Goal: Task Accomplishment & Management: Use online tool/utility

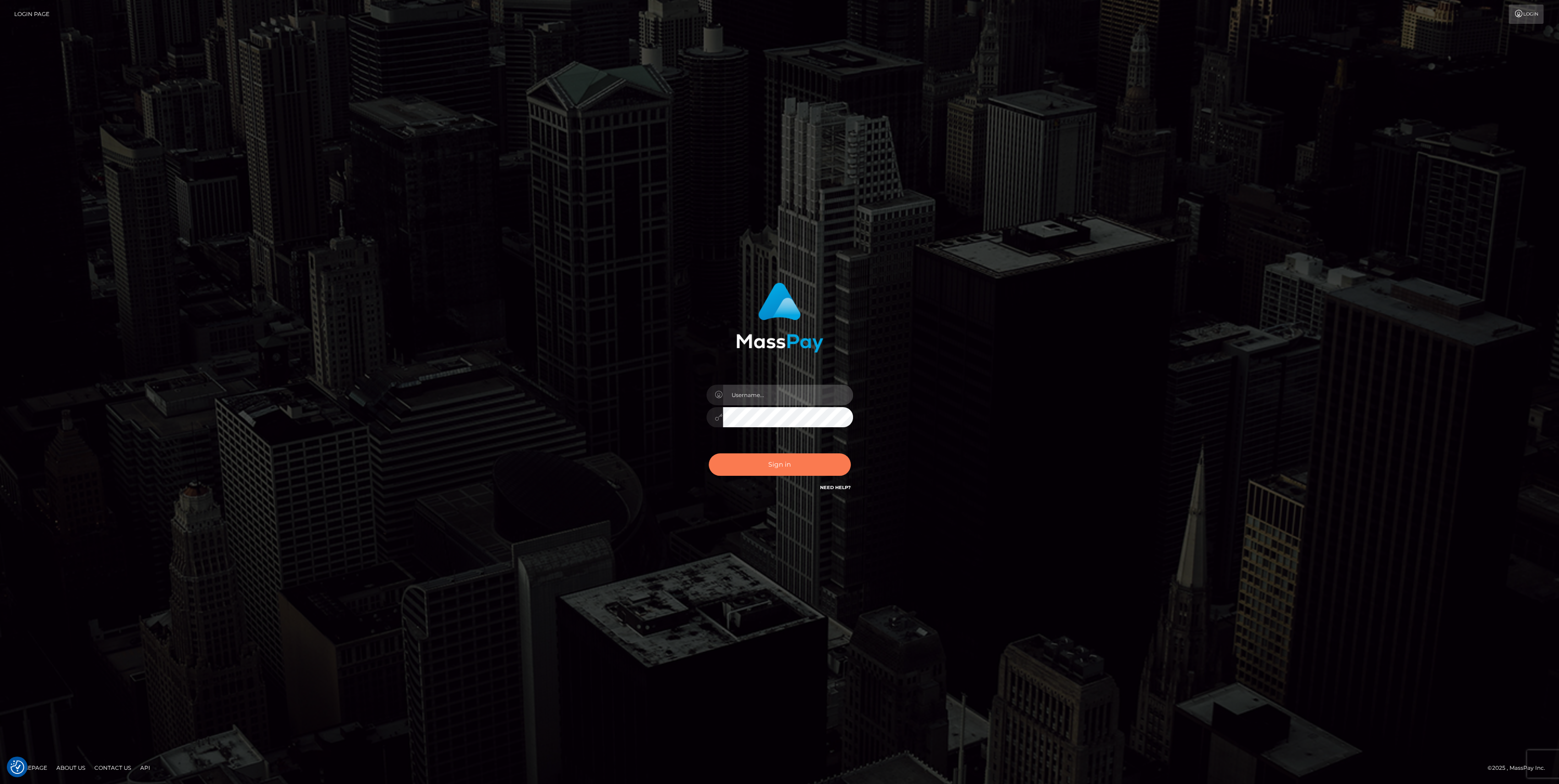
type input "bengreen"
click at [819, 468] on button "Sign in" at bounding box center [780, 464] width 142 height 22
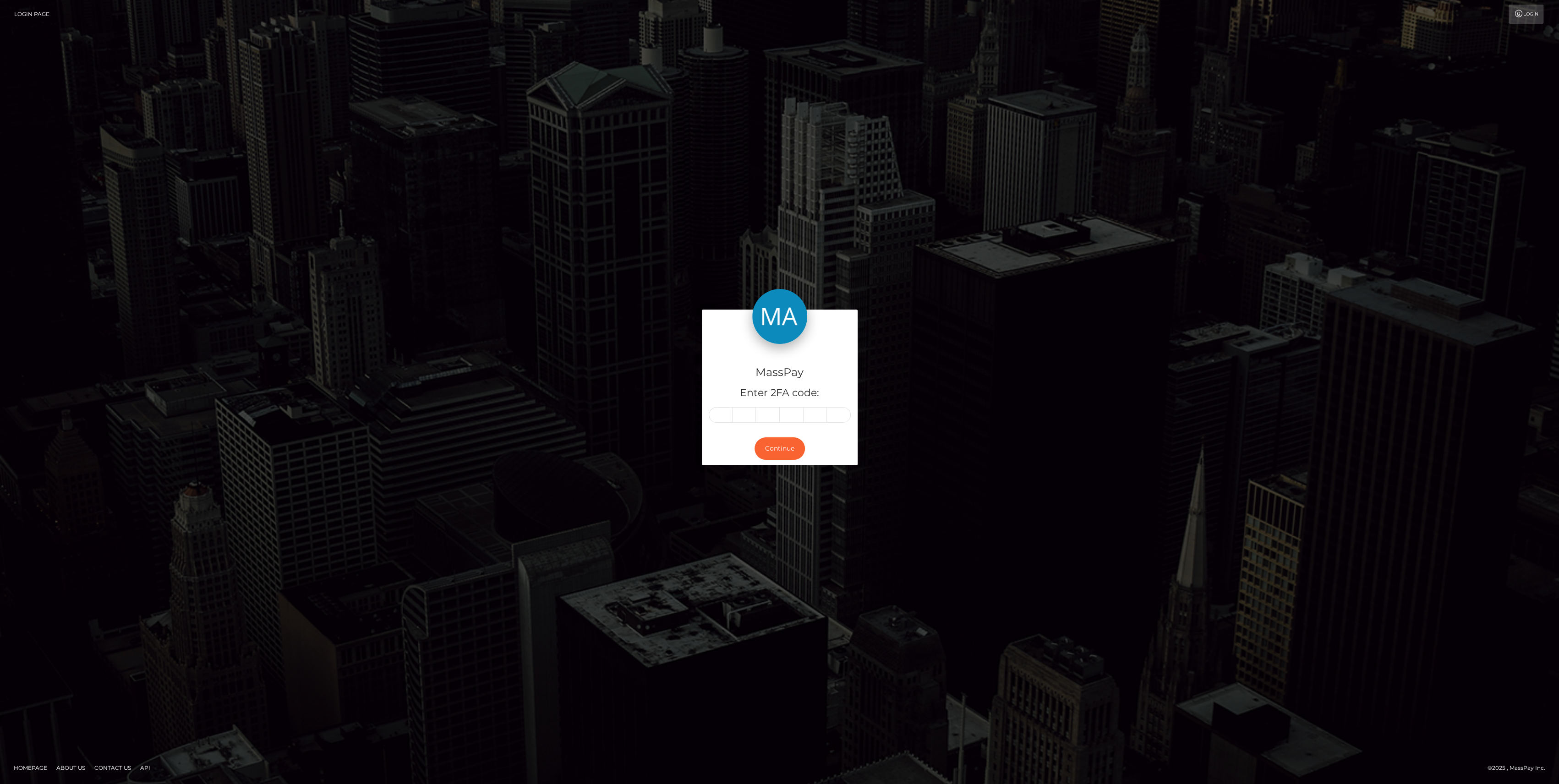
click at [718, 429] on div "MassPay Enter 2FA code:" at bounding box center [780, 387] width 156 height 88
drag, startPoint x: 718, startPoint y: 429, endPoint x: 718, endPoint y: 421, distance: 8.0
paste input "3"
type input "3"
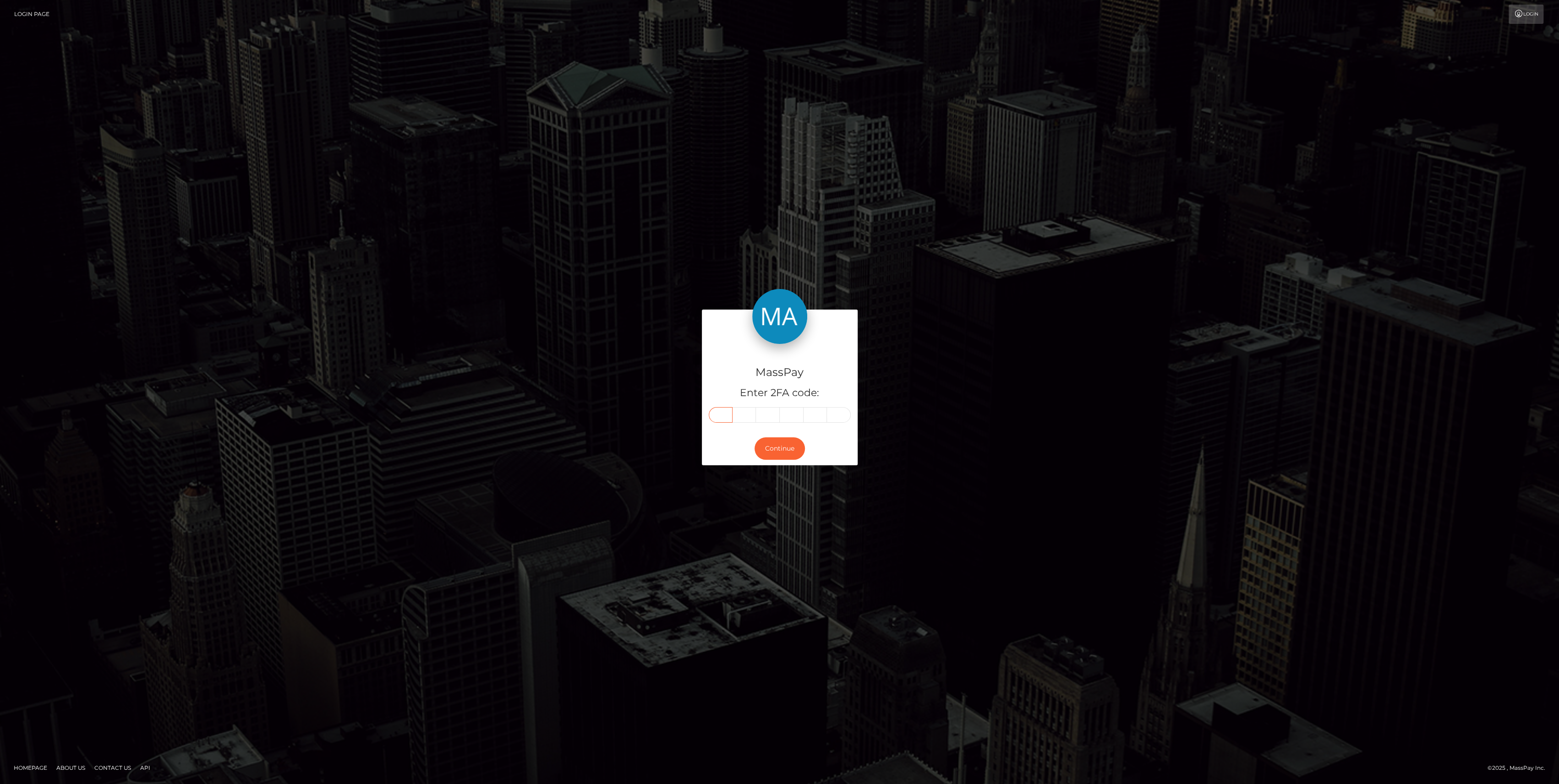
type input "9"
type input "3"
type input "8"
type input "1"
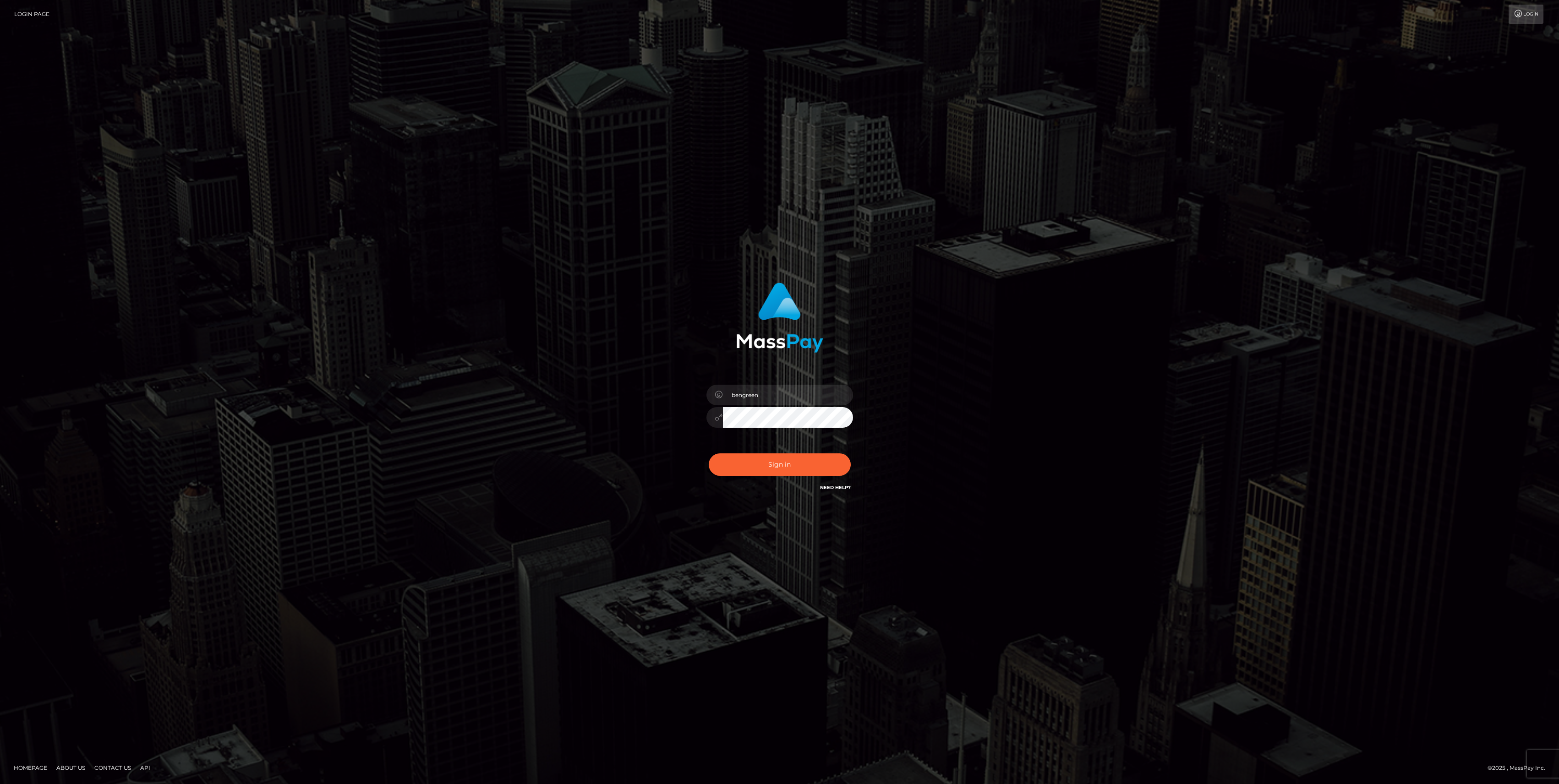
click at [786, 465] on button "Sign in" at bounding box center [780, 464] width 142 height 22
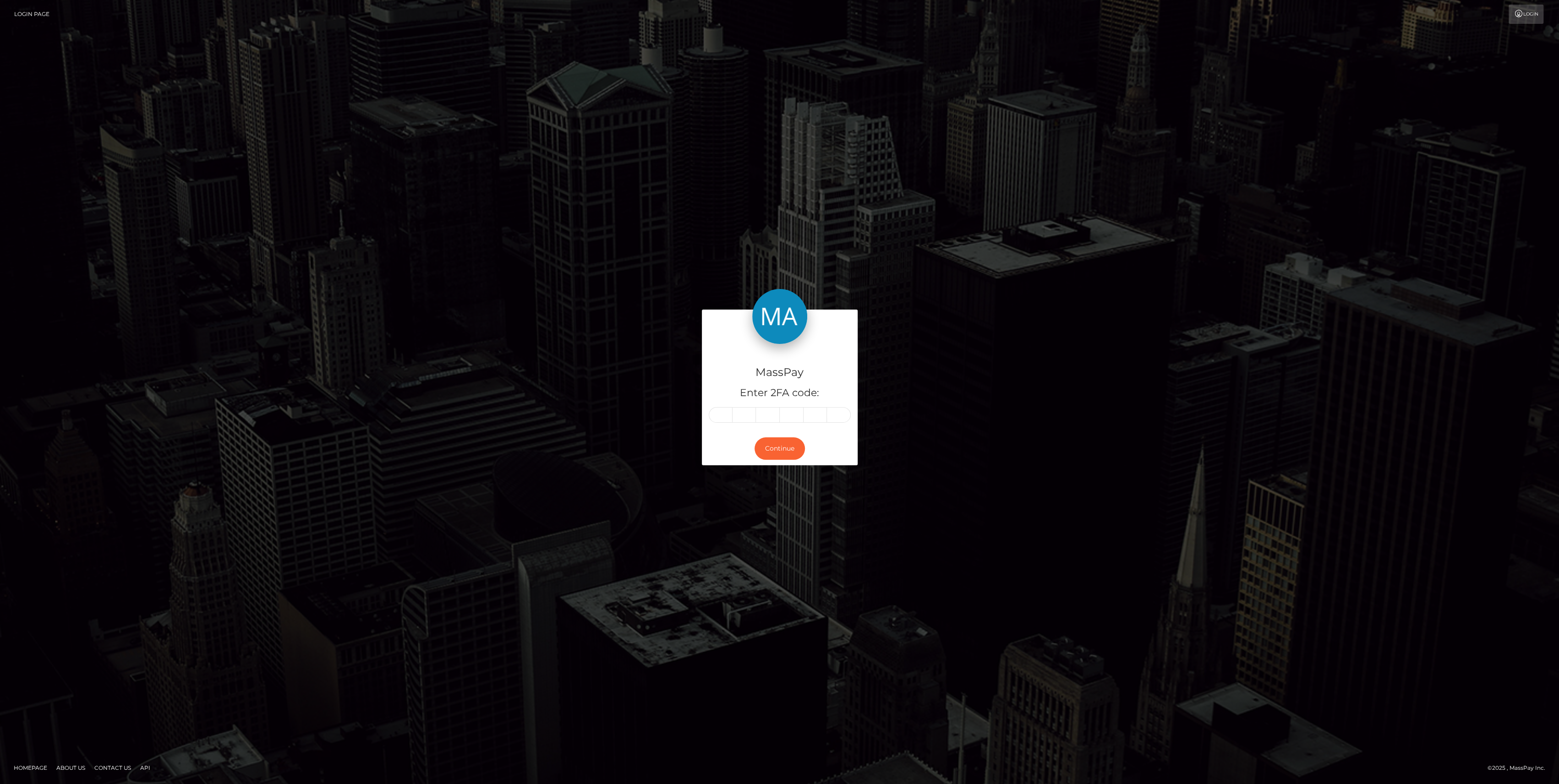
type input "3"
type input "9"
type input "3"
type input "8"
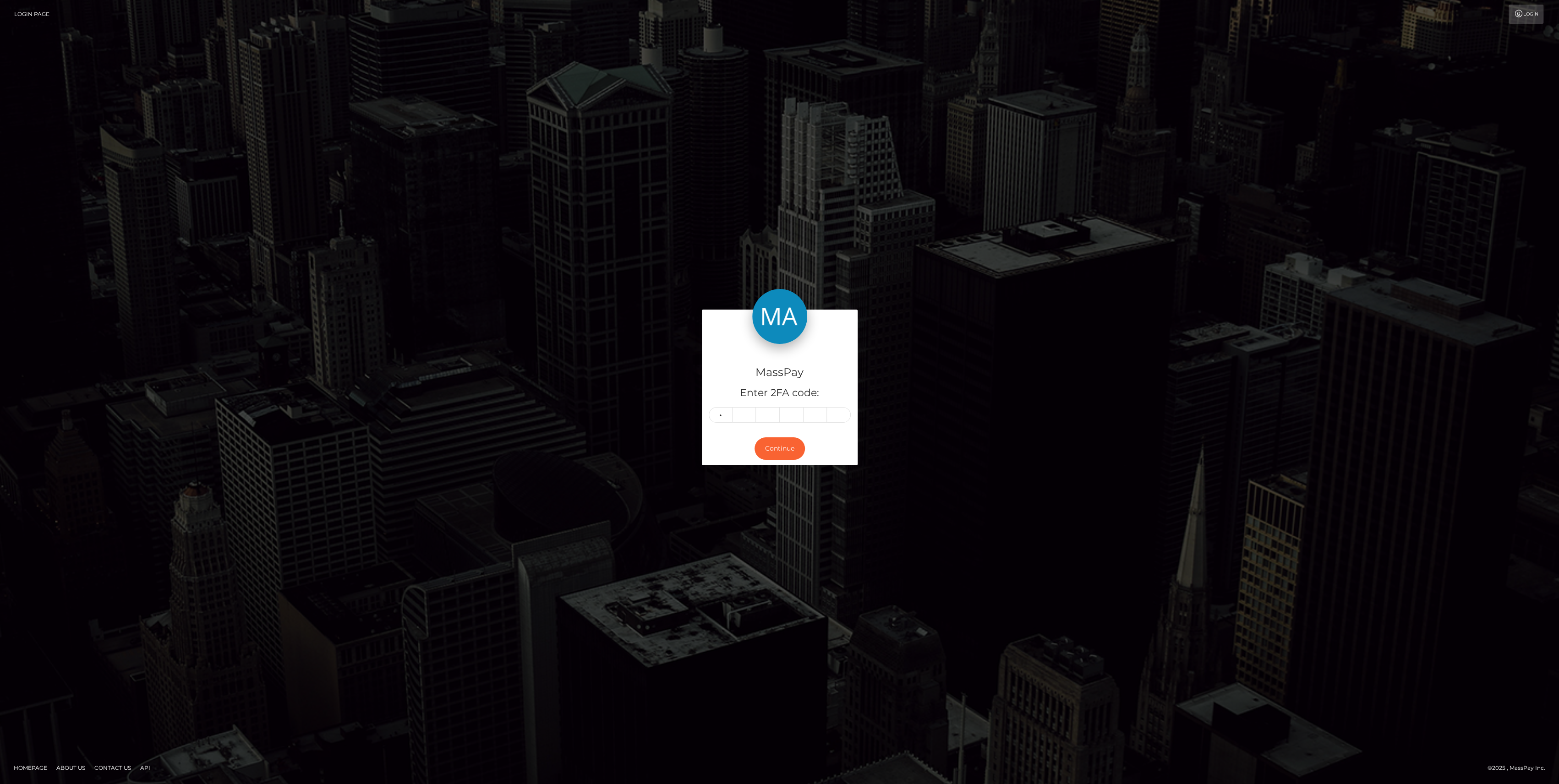
type input "1"
click at [784, 437] on button "Continue" at bounding box center [780, 448] width 50 height 22
click at [782, 442] on button "Continue" at bounding box center [780, 448] width 50 height 22
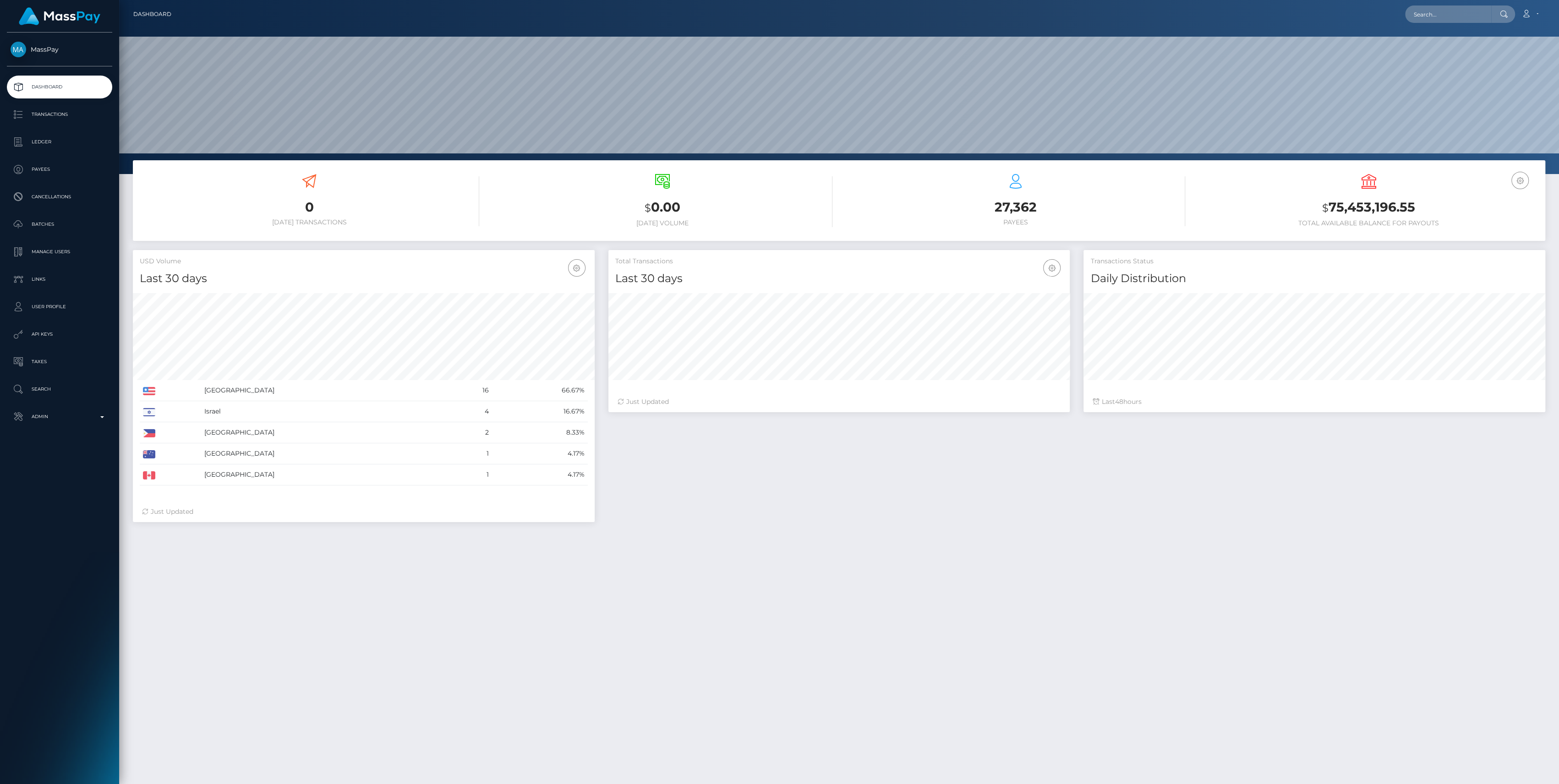
scroll to position [162, 462]
click at [91, 412] on p "Admin" at bounding box center [59, 416] width 98 height 14
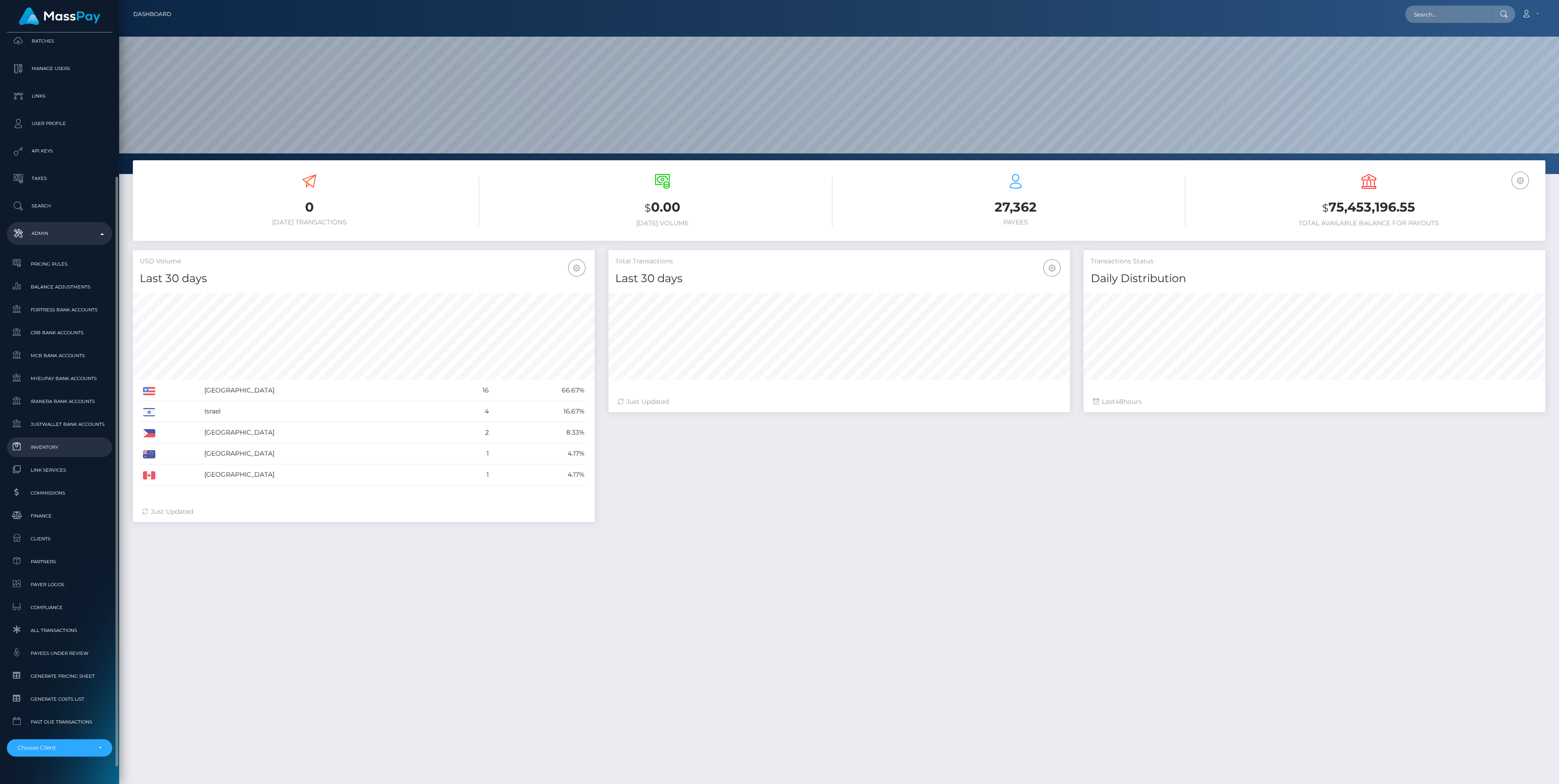
click at [76, 453] on link "Inventory" at bounding box center [59, 447] width 105 height 20
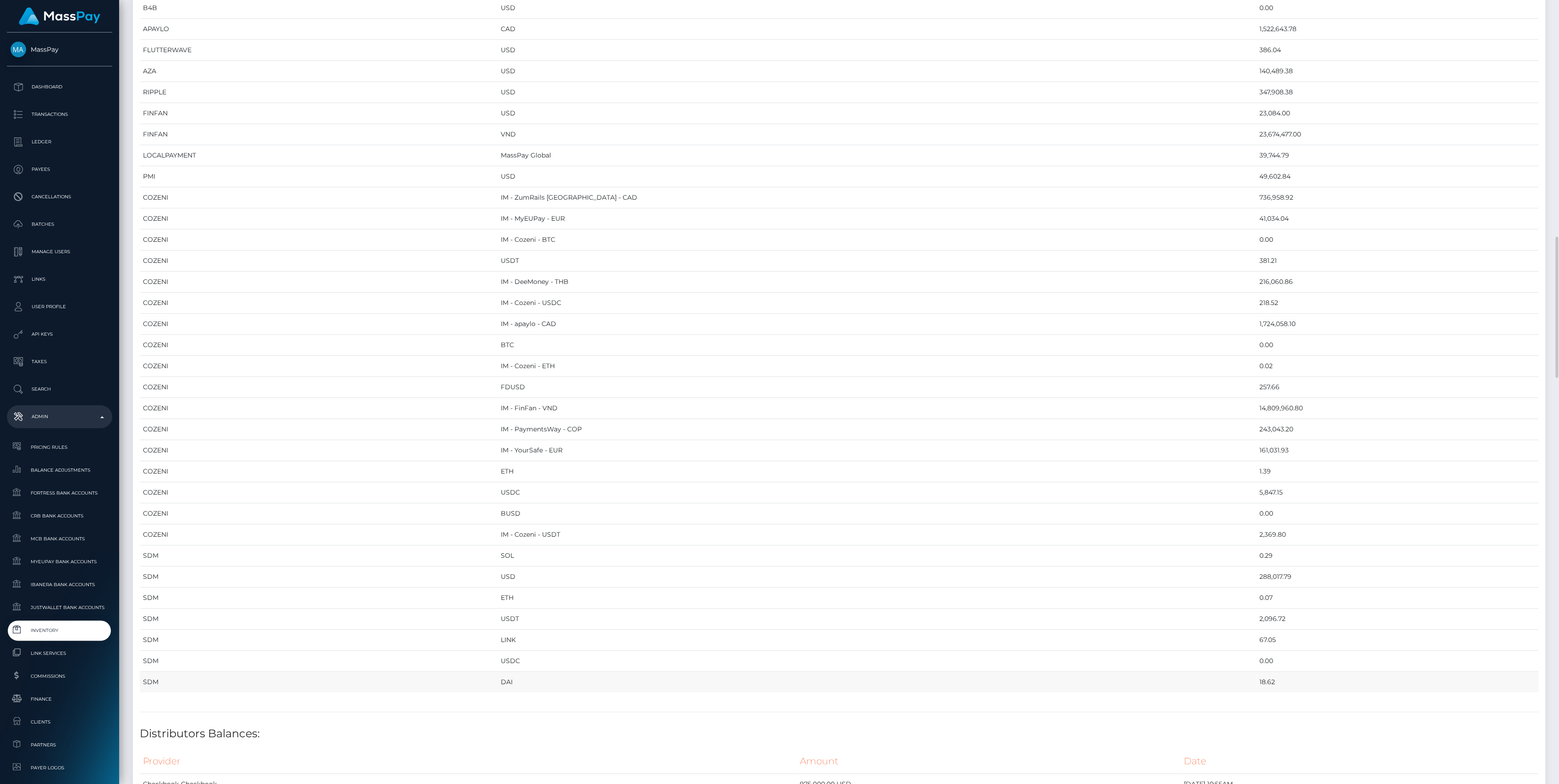
scroll to position [1037, 0]
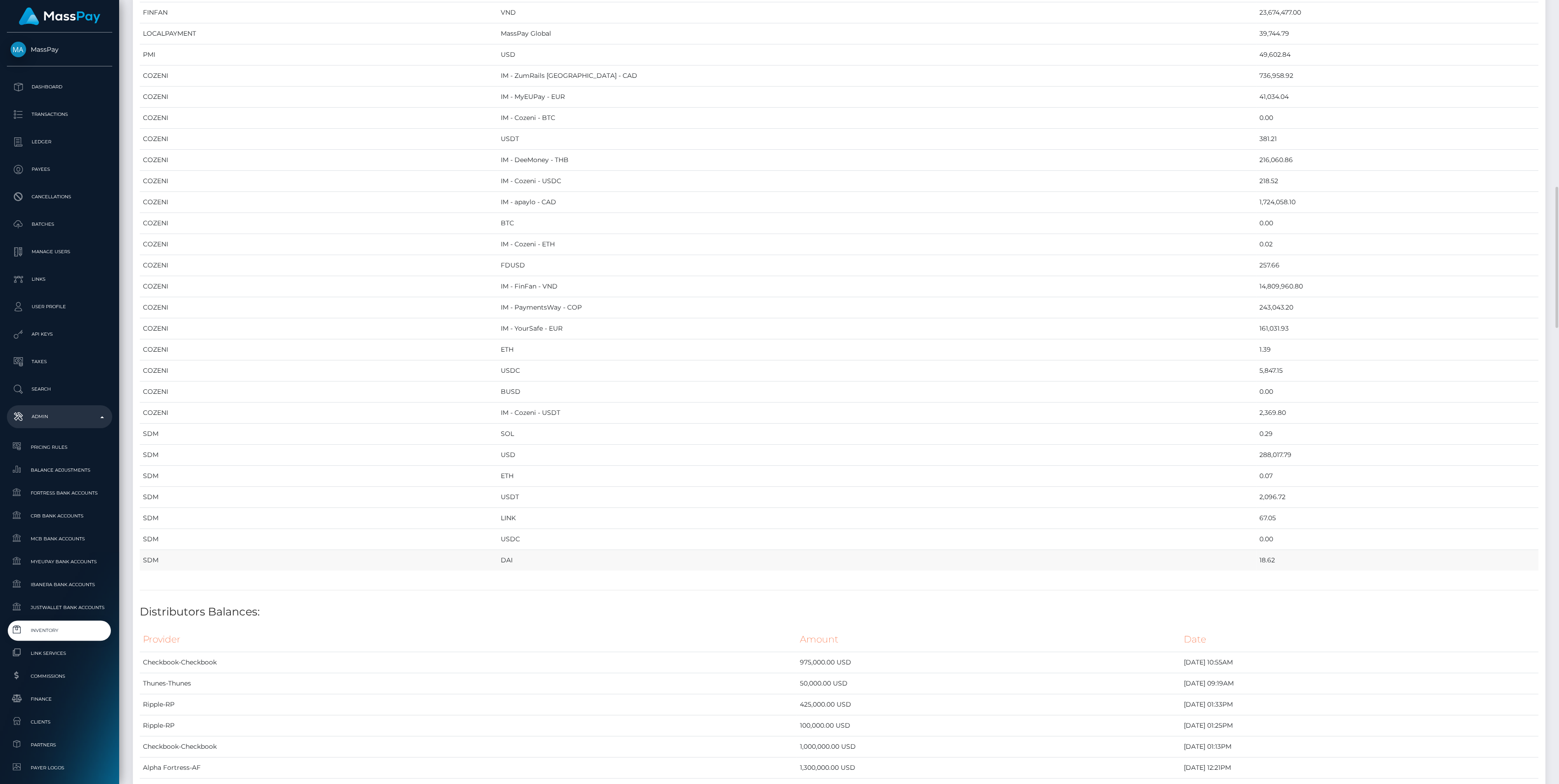
drag, startPoint x: 140, startPoint y: 103, endPoint x: 1212, endPoint y: 553, distance: 1162.6
copy table "Provider Currency Balance MYEUPAY EUR 792,160.81 MYEUPAY GBP 0.00 CHECKBOOK Pre…"
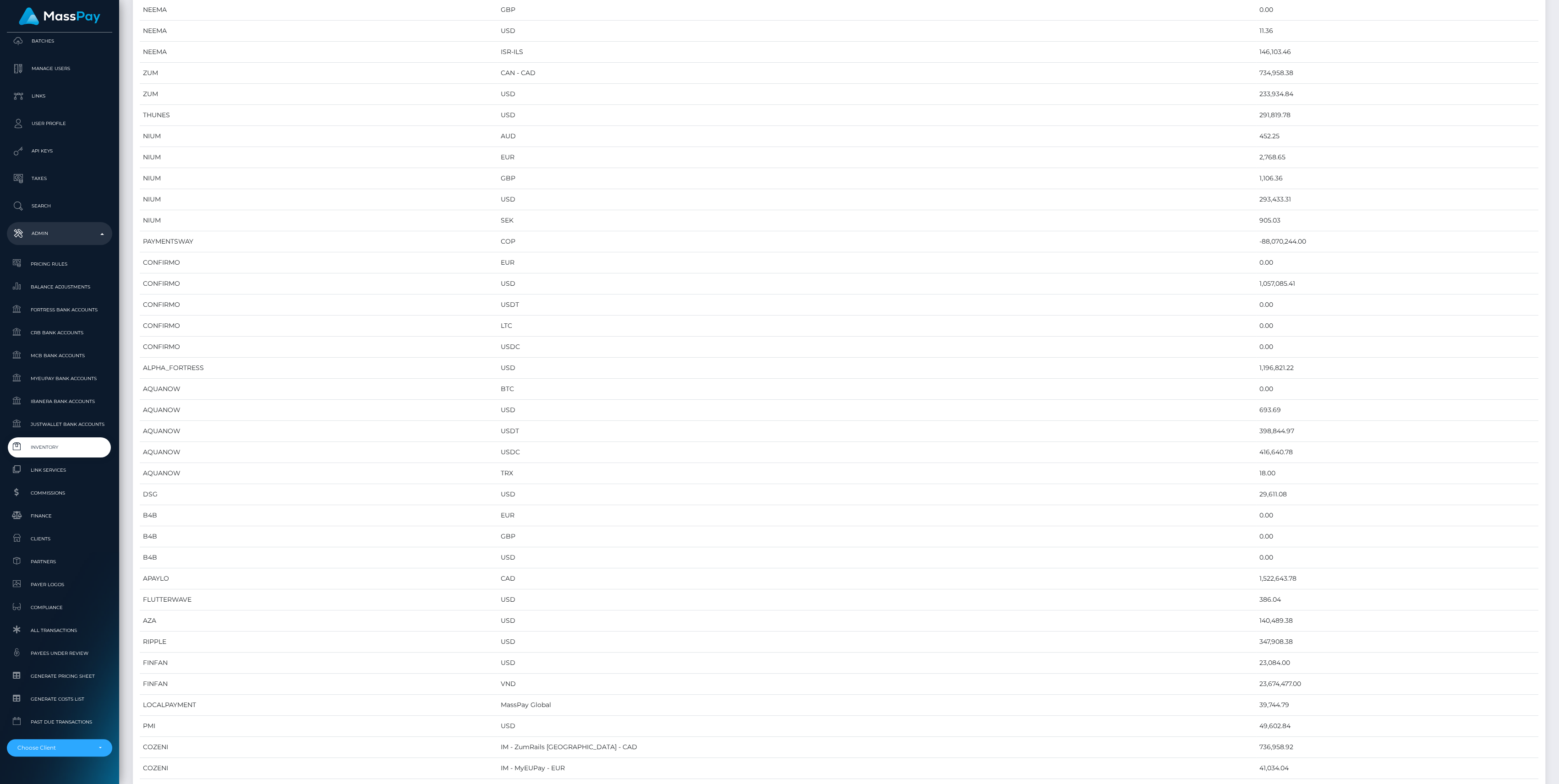
scroll to position [0, 0]
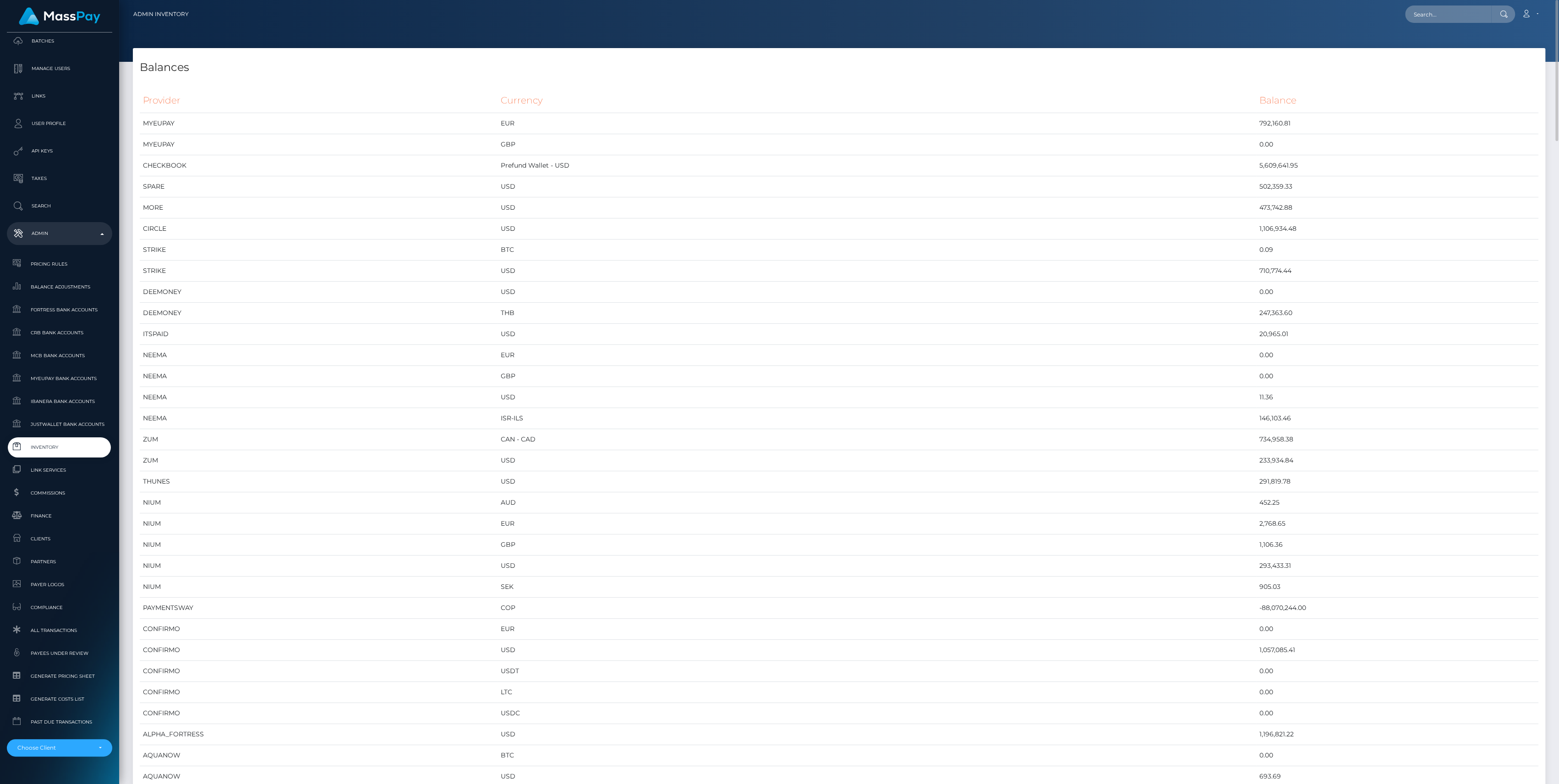
copy table "Provider Currency Balance MYEUPAY EUR 792,160.81 MYEUPAY GBP 0.00 CHECKBOOK Pre…"
click at [1427, 10] on input "text" at bounding box center [1448, 14] width 86 height 18
paste input "gjjjVksq1zwrVeDoBa"
click at [1447, 11] on input "gjjjVksq1zwrVeDoBa" at bounding box center [1448, 14] width 86 height 18
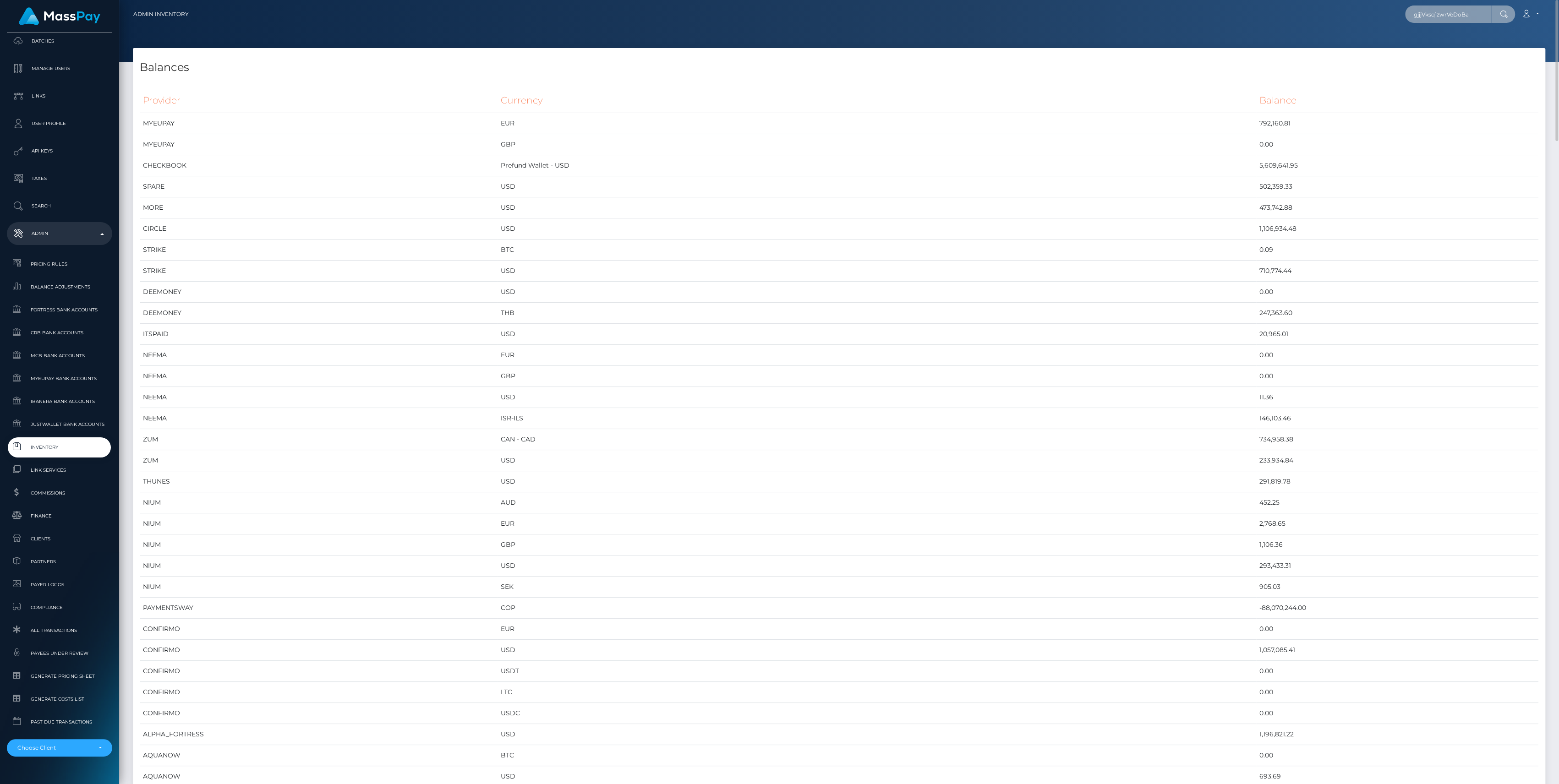
paste input "IH8uaGPnJu1TvlRerE"
type input "IH8uaGPnJu1TvlRerE"
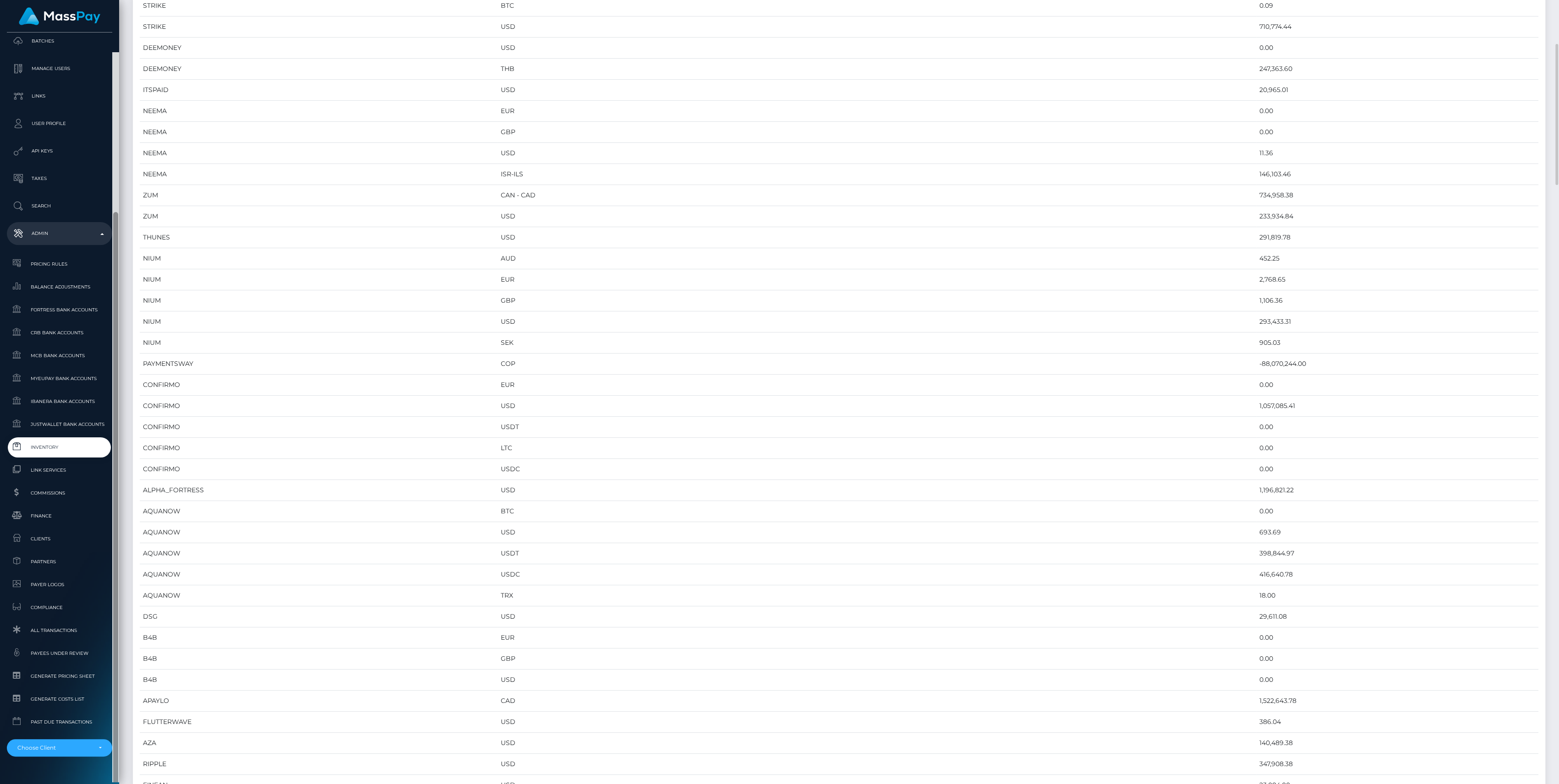
scroll to position [203, 0]
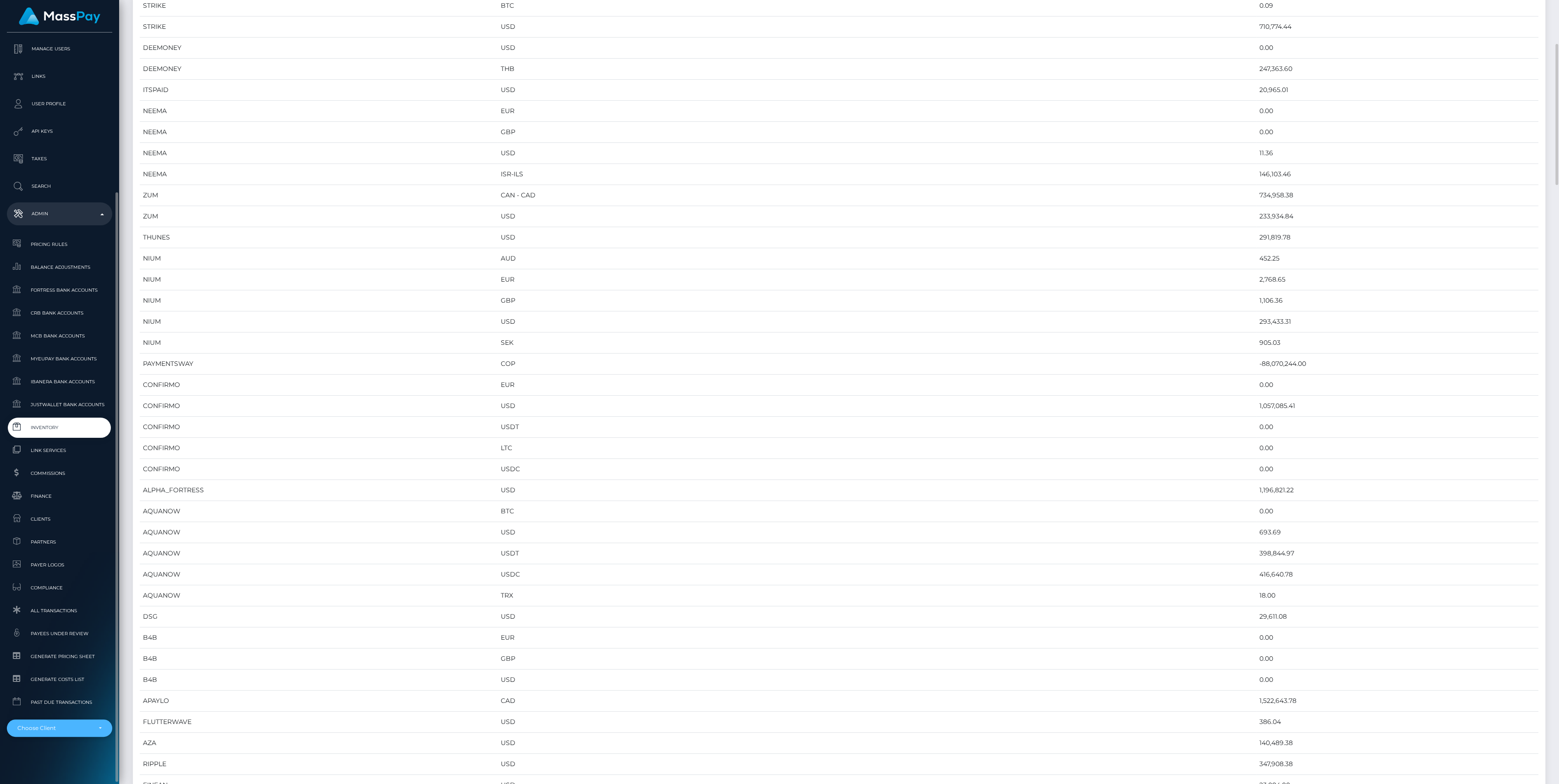
click at [94, 725] on div "Choose Client" at bounding box center [59, 728] width 84 height 7
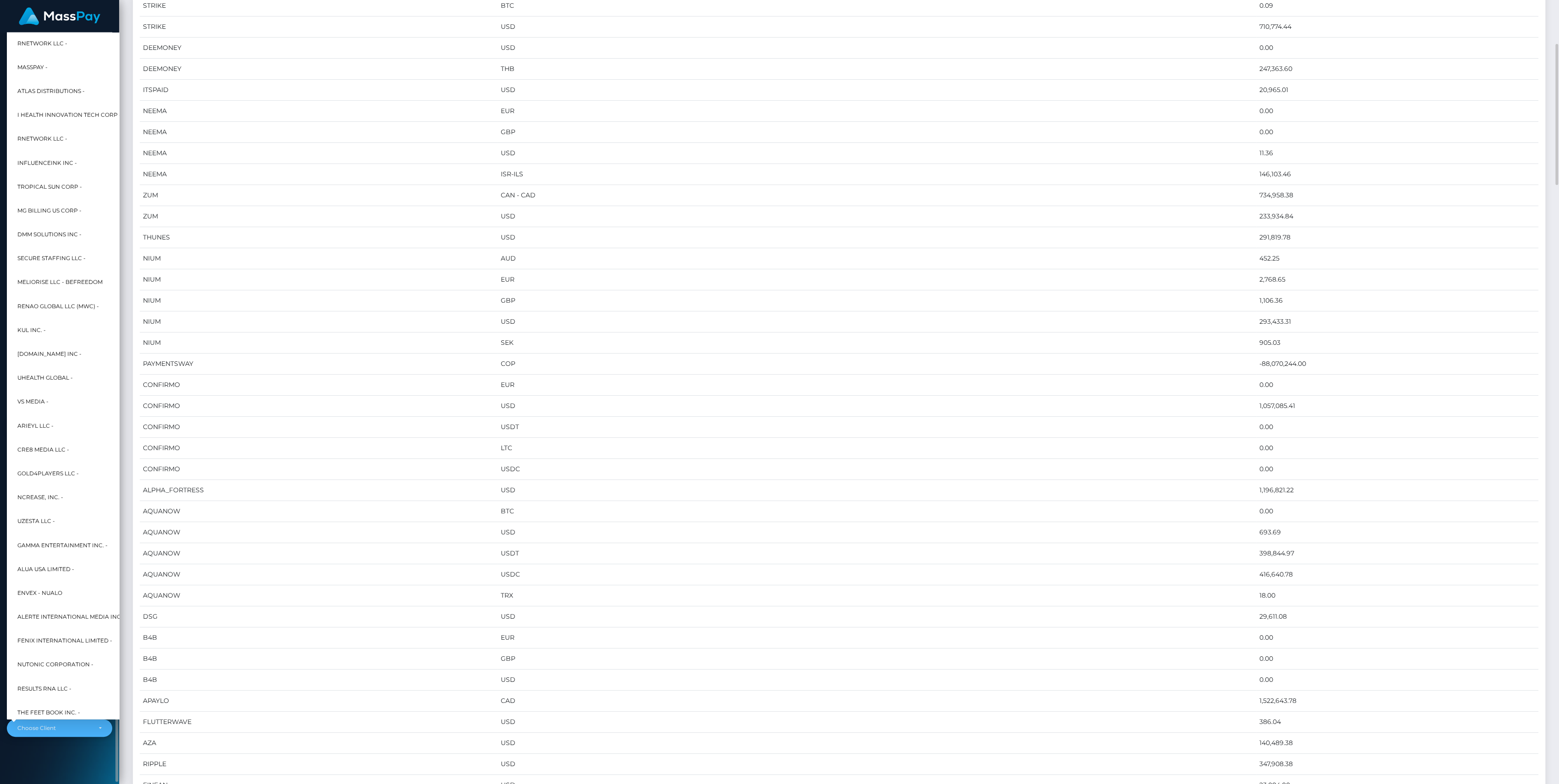
scroll to position [4250, 1412]
click at [91, 751] on div "MassPay Dashboard Transactions Ledger Payees Cancellations" at bounding box center [59, 407] width 119 height 750
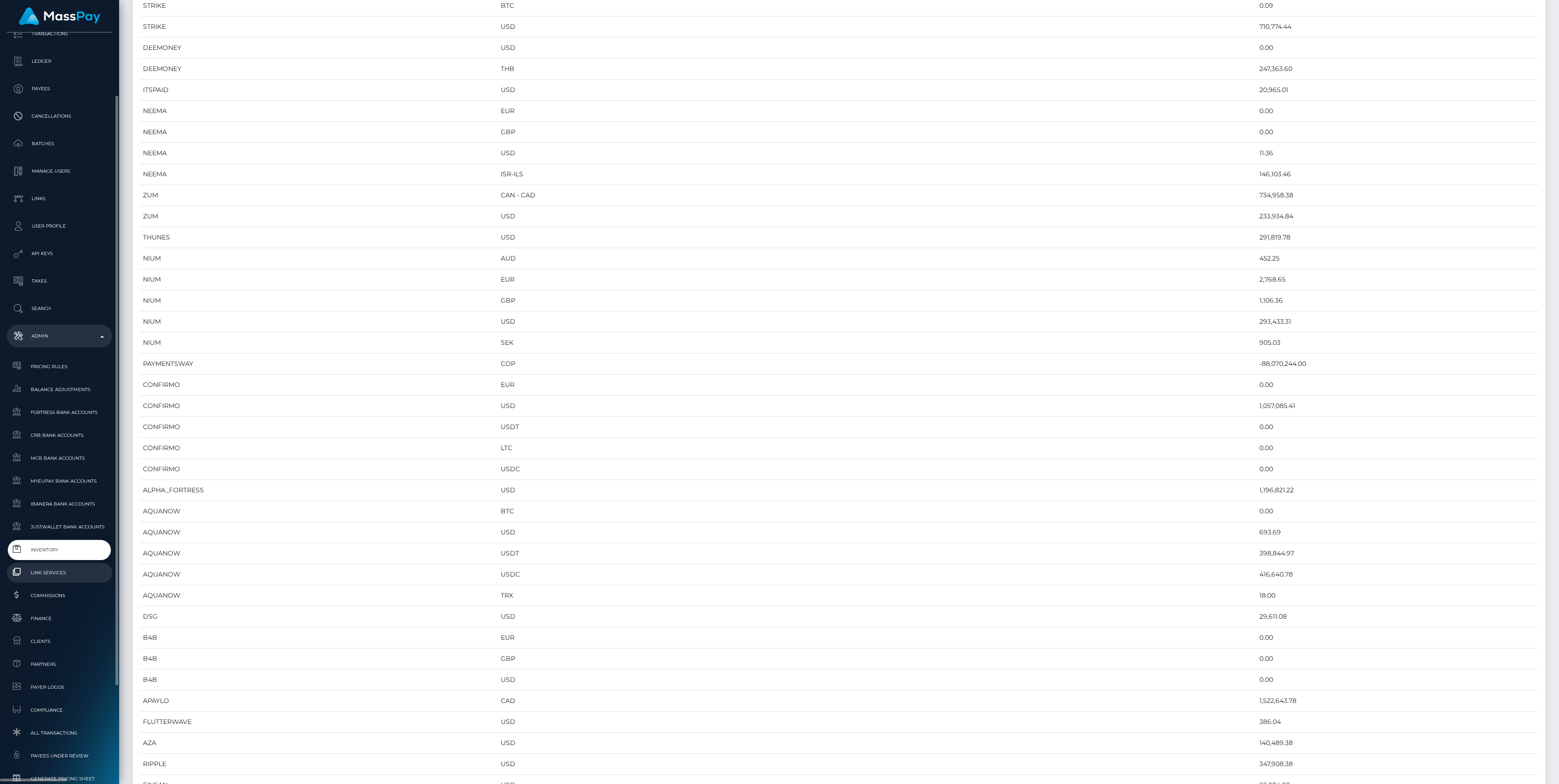
scroll to position [20, 0]
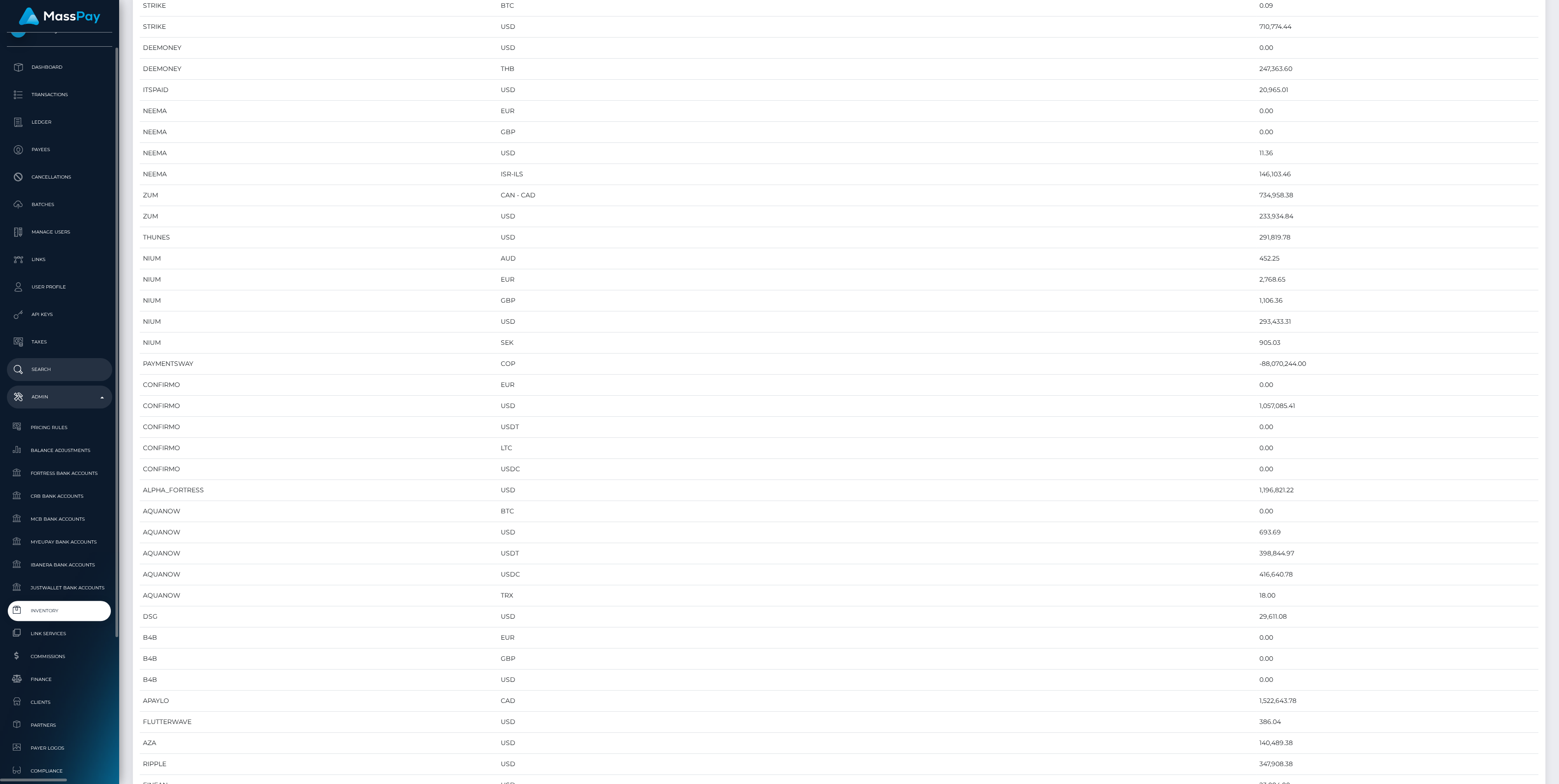
click at [49, 371] on p "Search" at bounding box center [59, 370] width 98 height 14
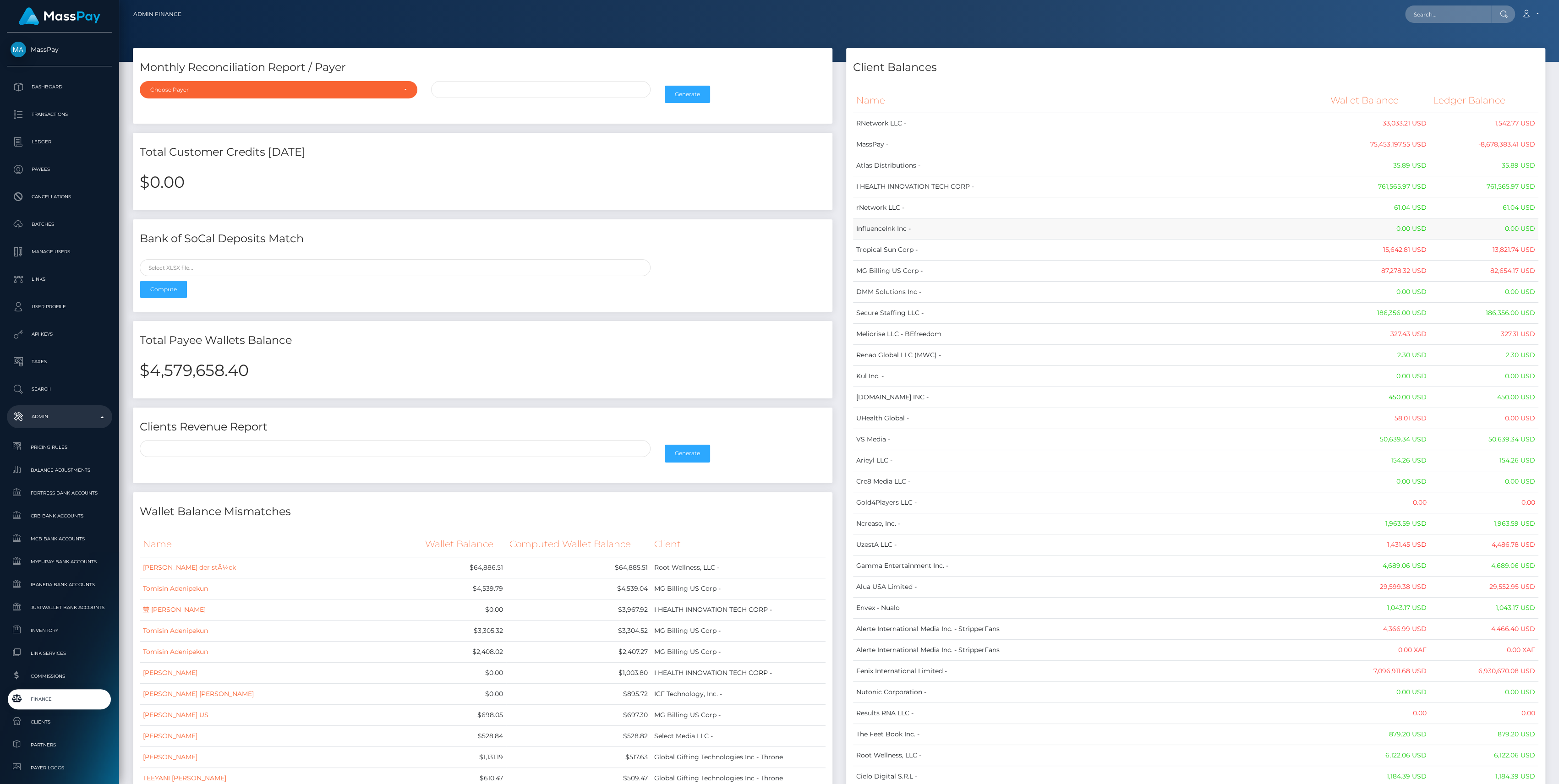
drag, startPoint x: 862, startPoint y: 100, endPoint x: 1053, endPoint y: 234, distance: 233.3
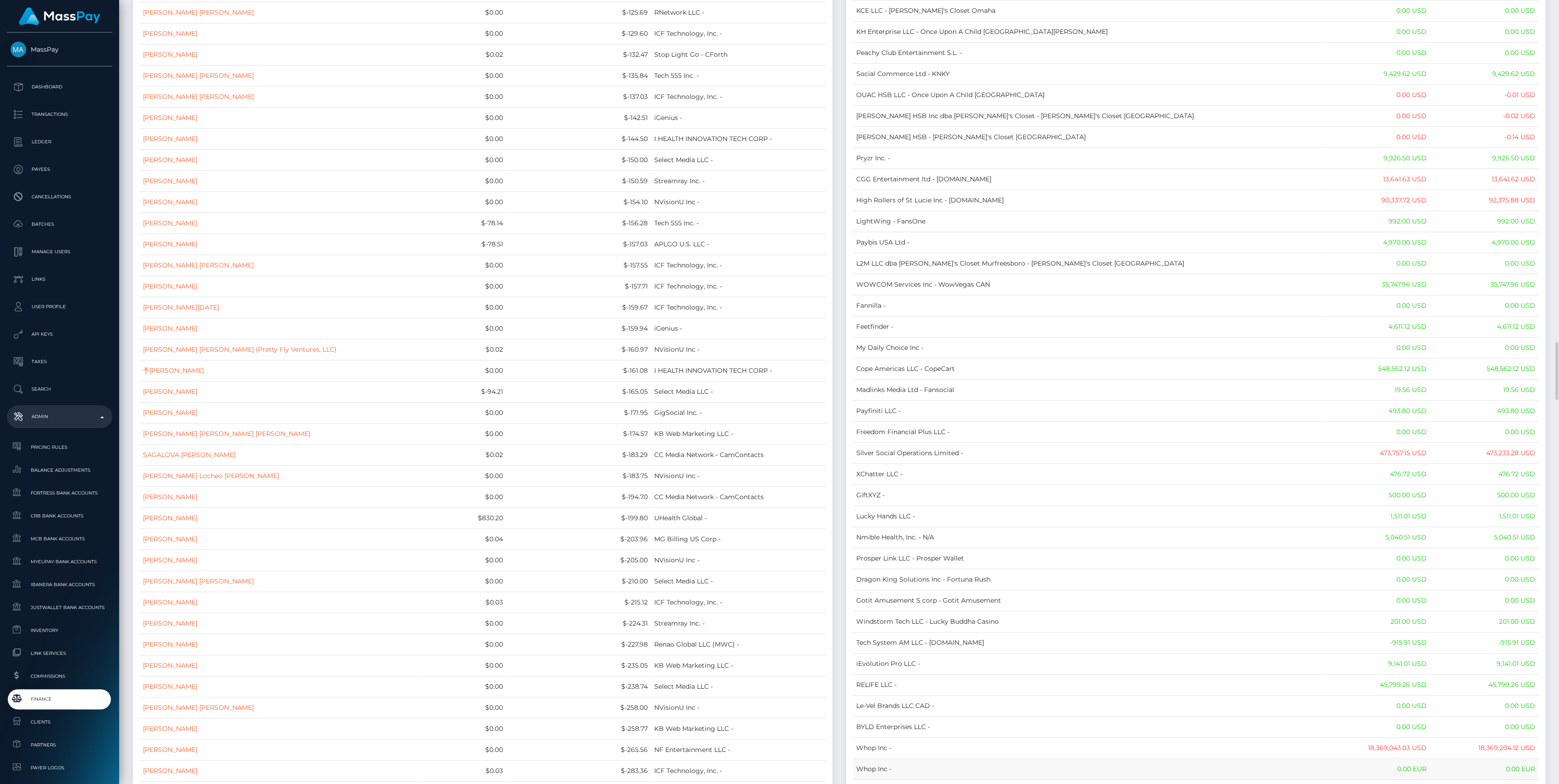
scroll to position [6838, 0]
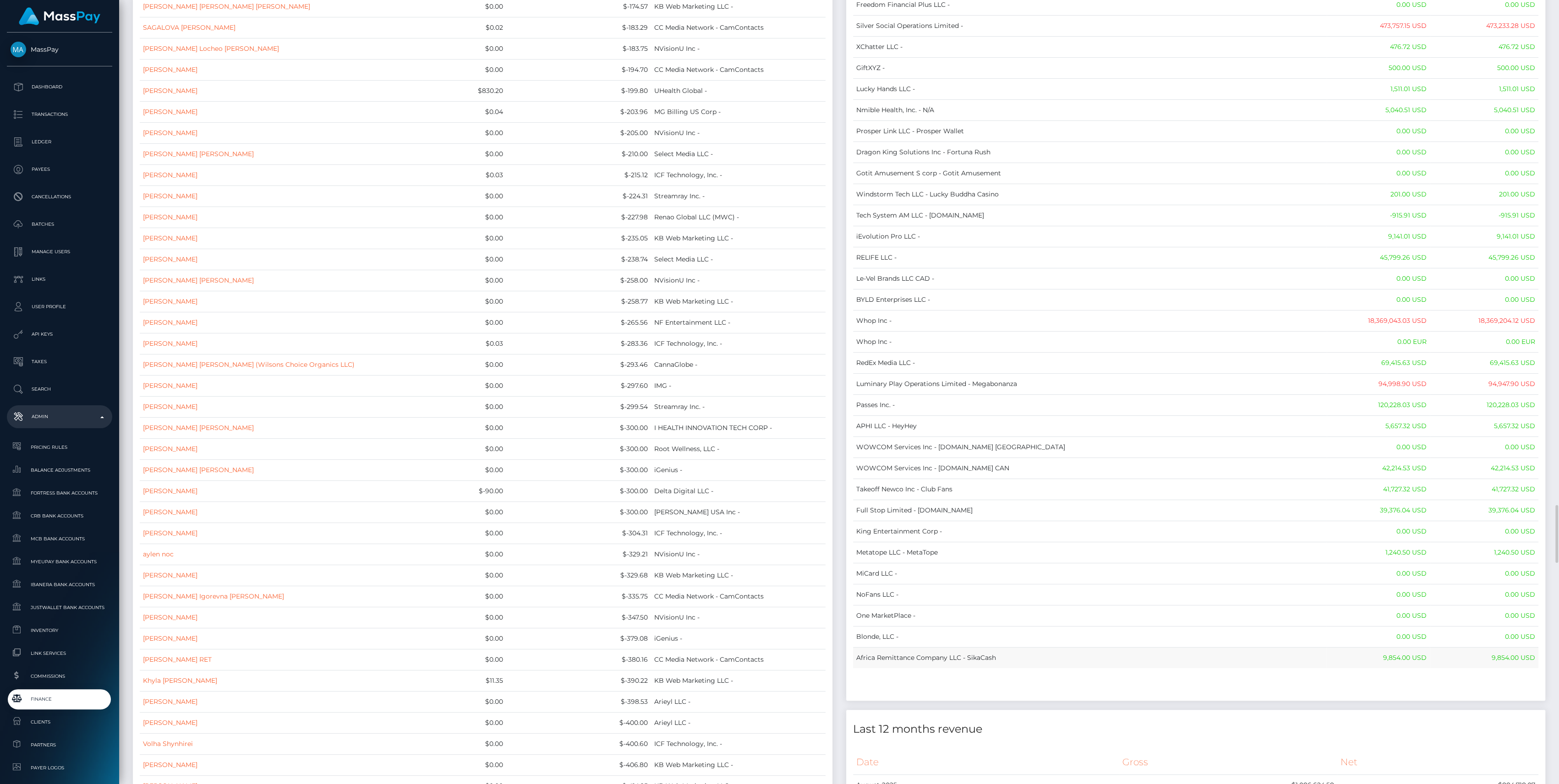
drag, startPoint x: 849, startPoint y: 104, endPoint x: 1530, endPoint y: 632, distance: 861.7
copy div "Name Wallet Balance Ledger Balance RNetwork LLC - 33,033.21 USD 1,542.77 USD Ma…"
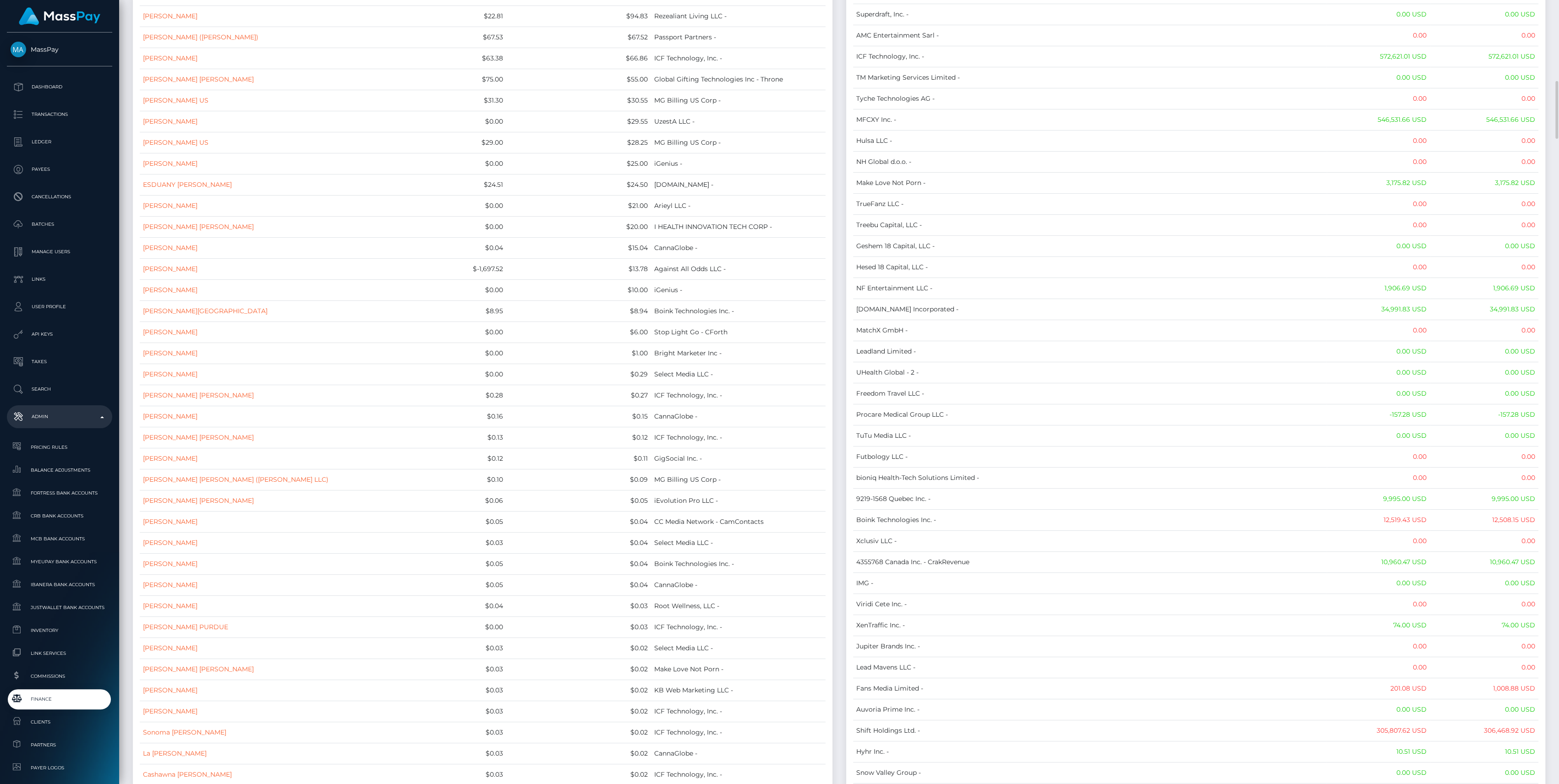
scroll to position [0, 0]
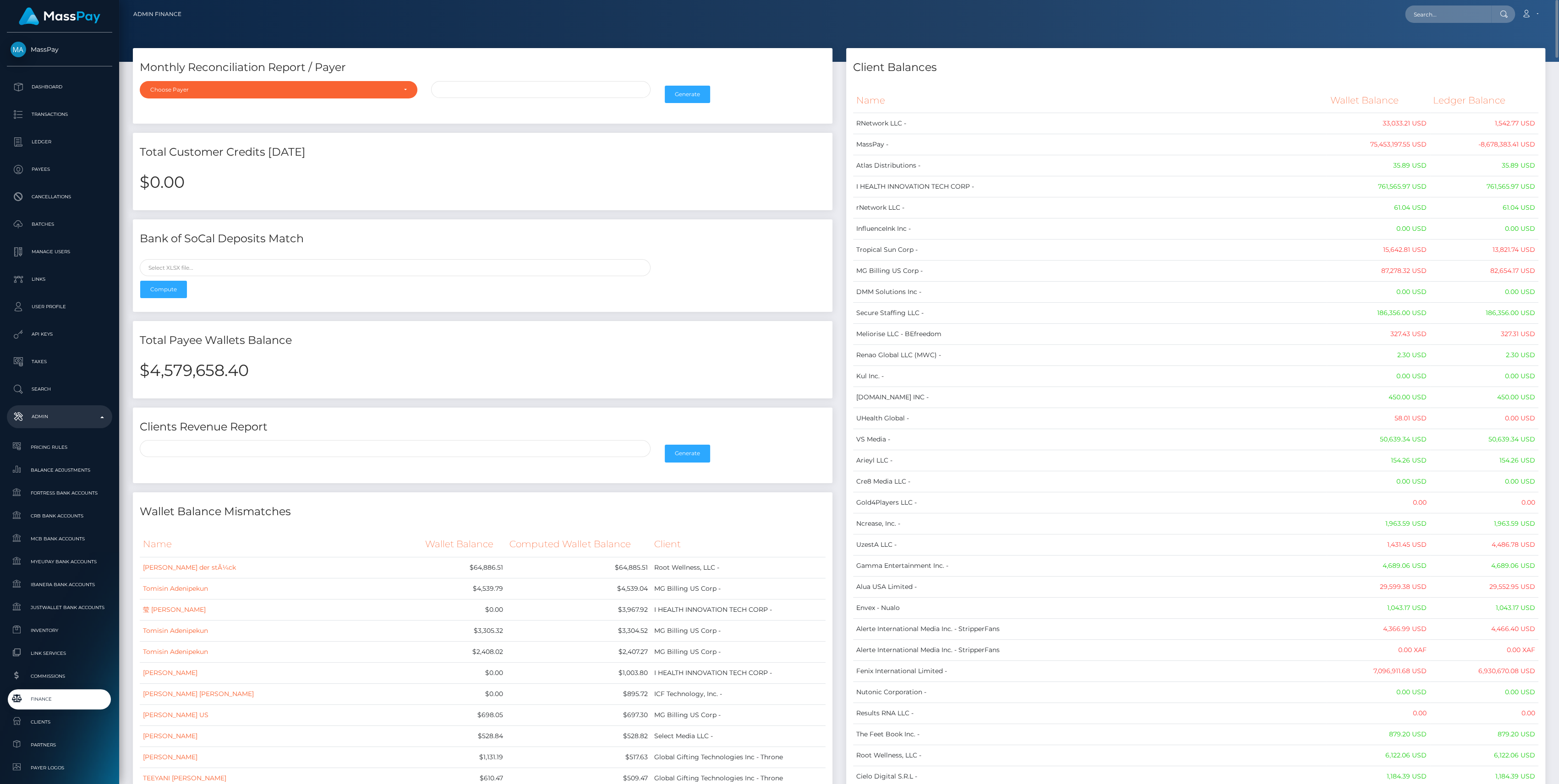
click at [231, 372] on h2 "$4,579,658.40" at bounding box center [482, 370] width 686 height 19
copy h2 "4,579,658.40"
type input "2025-08"
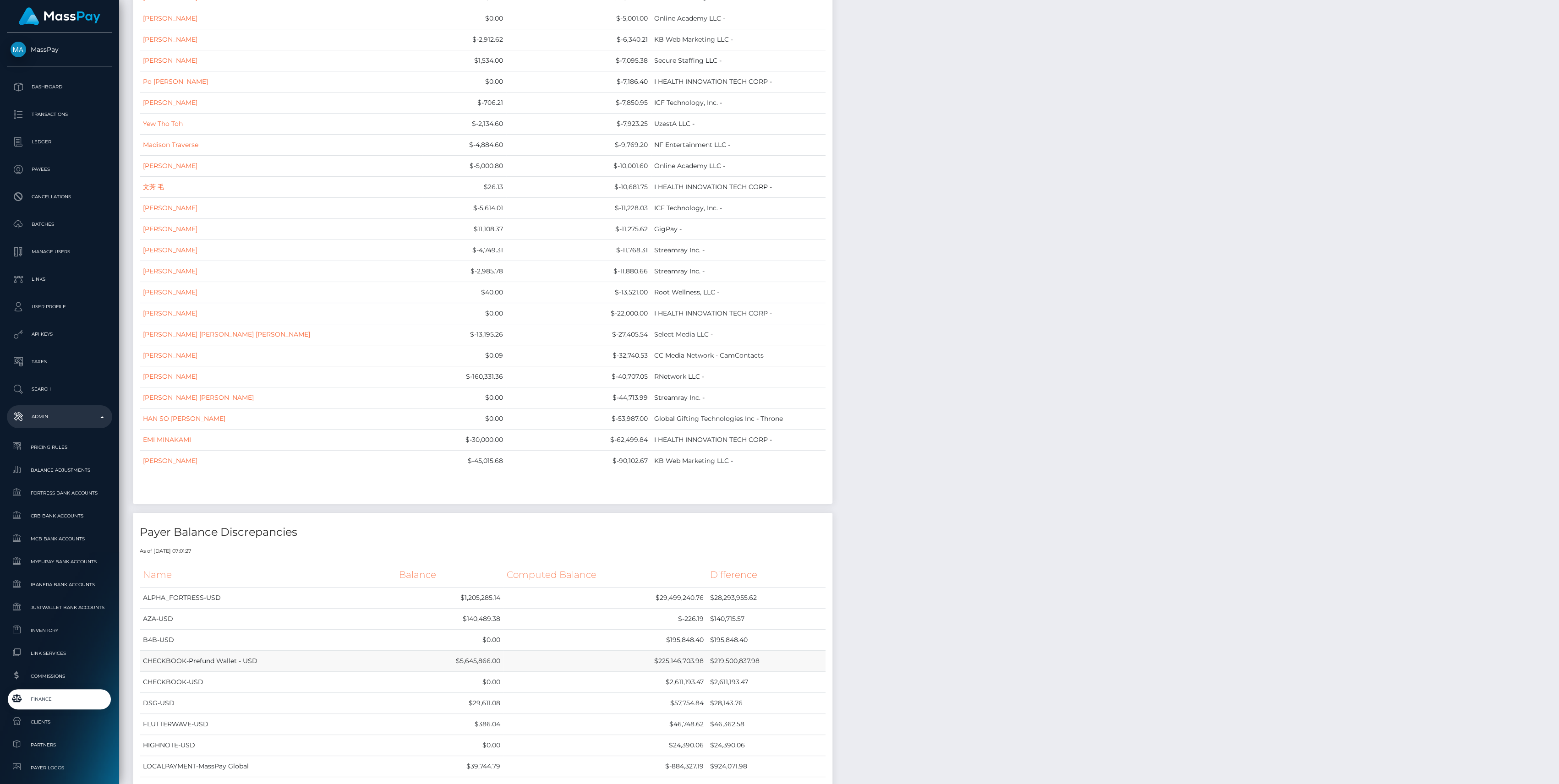
scroll to position [9831, 0]
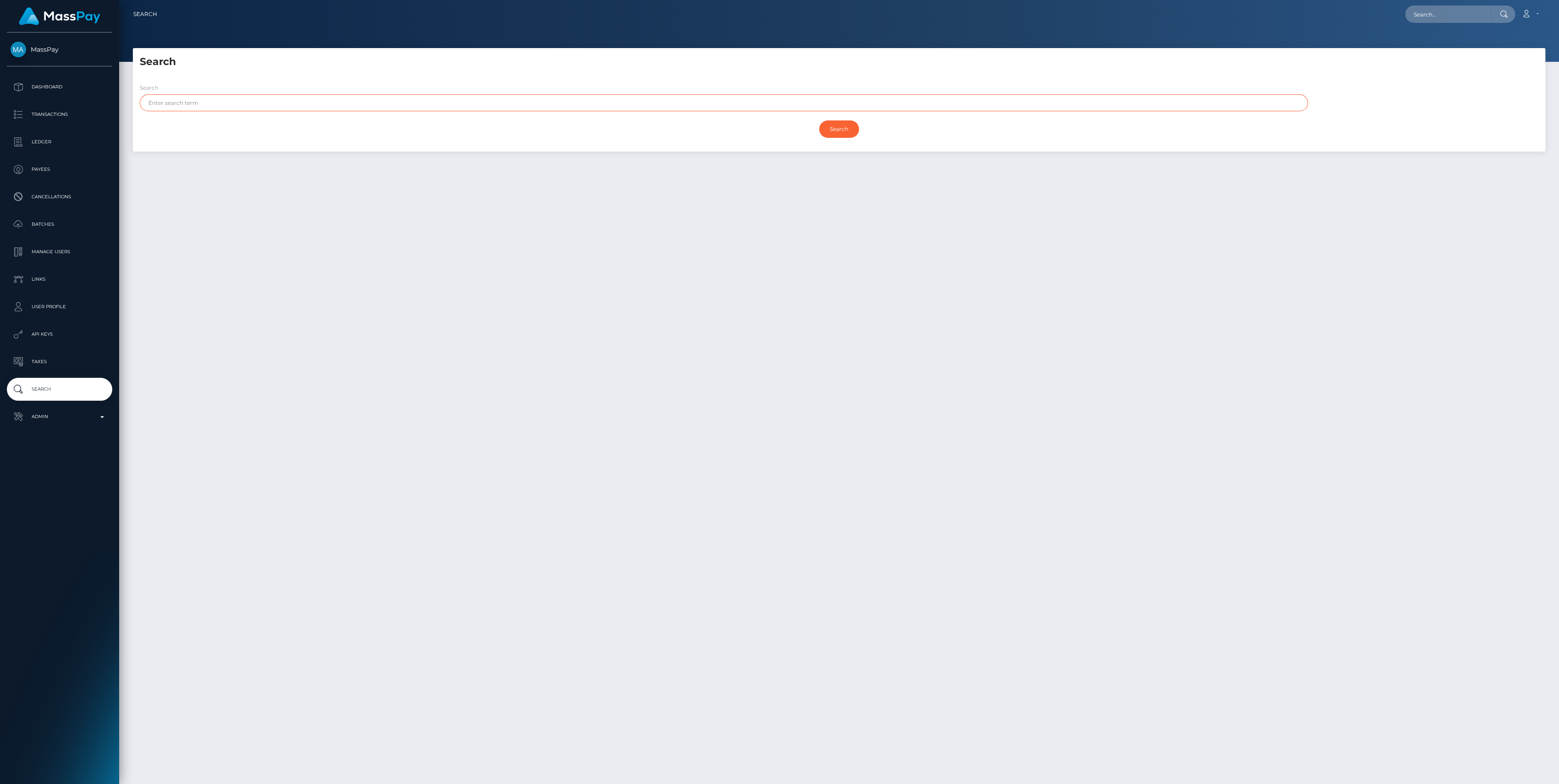
click at [394, 102] on input "text" at bounding box center [724, 103] width 1168 height 17
click at [819, 120] on input "Search" at bounding box center [839, 129] width 40 height 18
type input "paris"
click at [819, 120] on input "Search" at bounding box center [839, 129] width 40 height 18
click at [847, 136] on input "Search" at bounding box center [839, 129] width 40 height 18
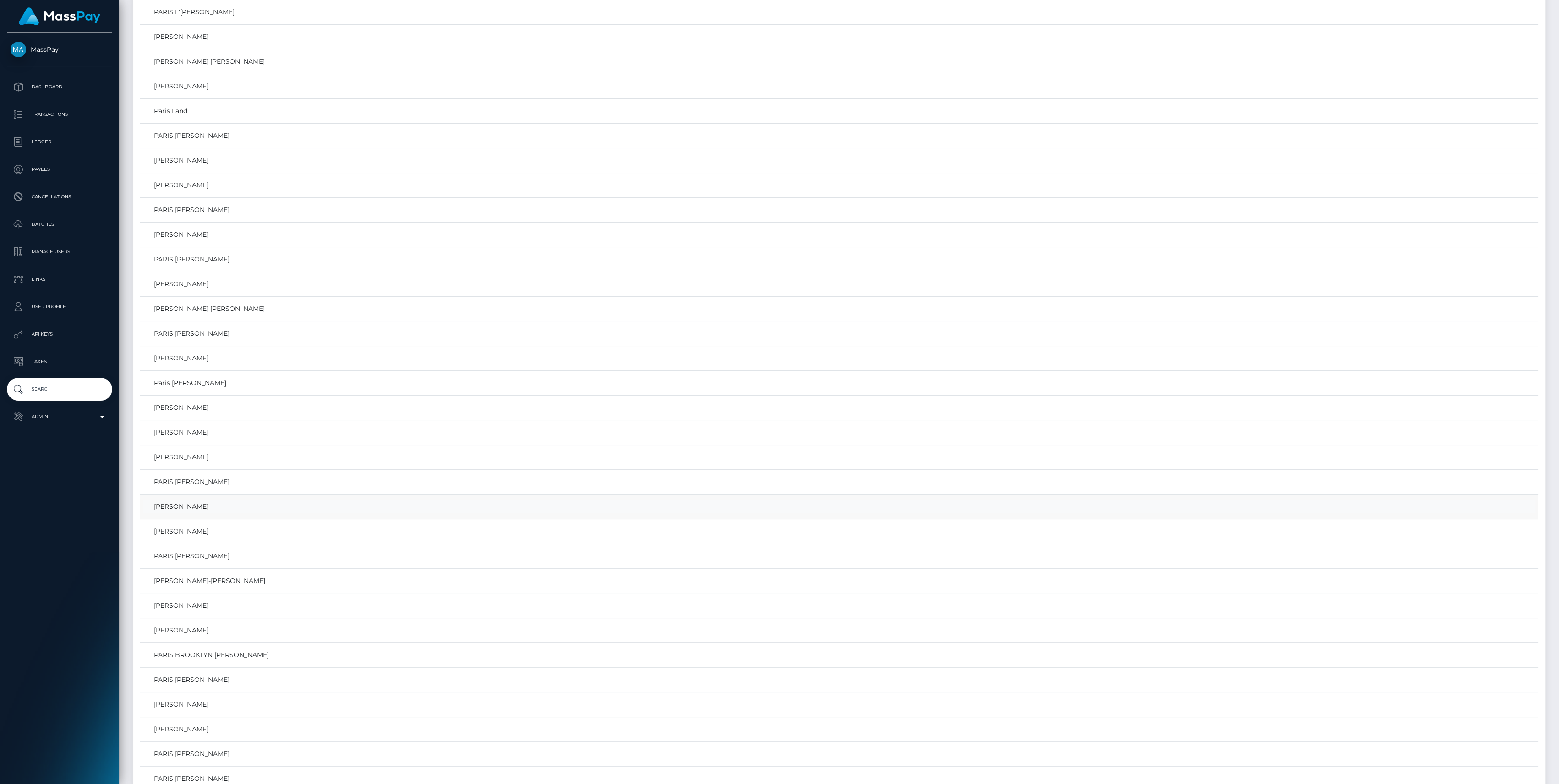
scroll to position [3602, 0]
click at [199, 609] on link "Paris Levavasseur" at bounding box center [839, 616] width 1392 height 13
drag, startPoint x: 199, startPoint y: 608, endPoint x: 182, endPoint y: 684, distance: 77.9
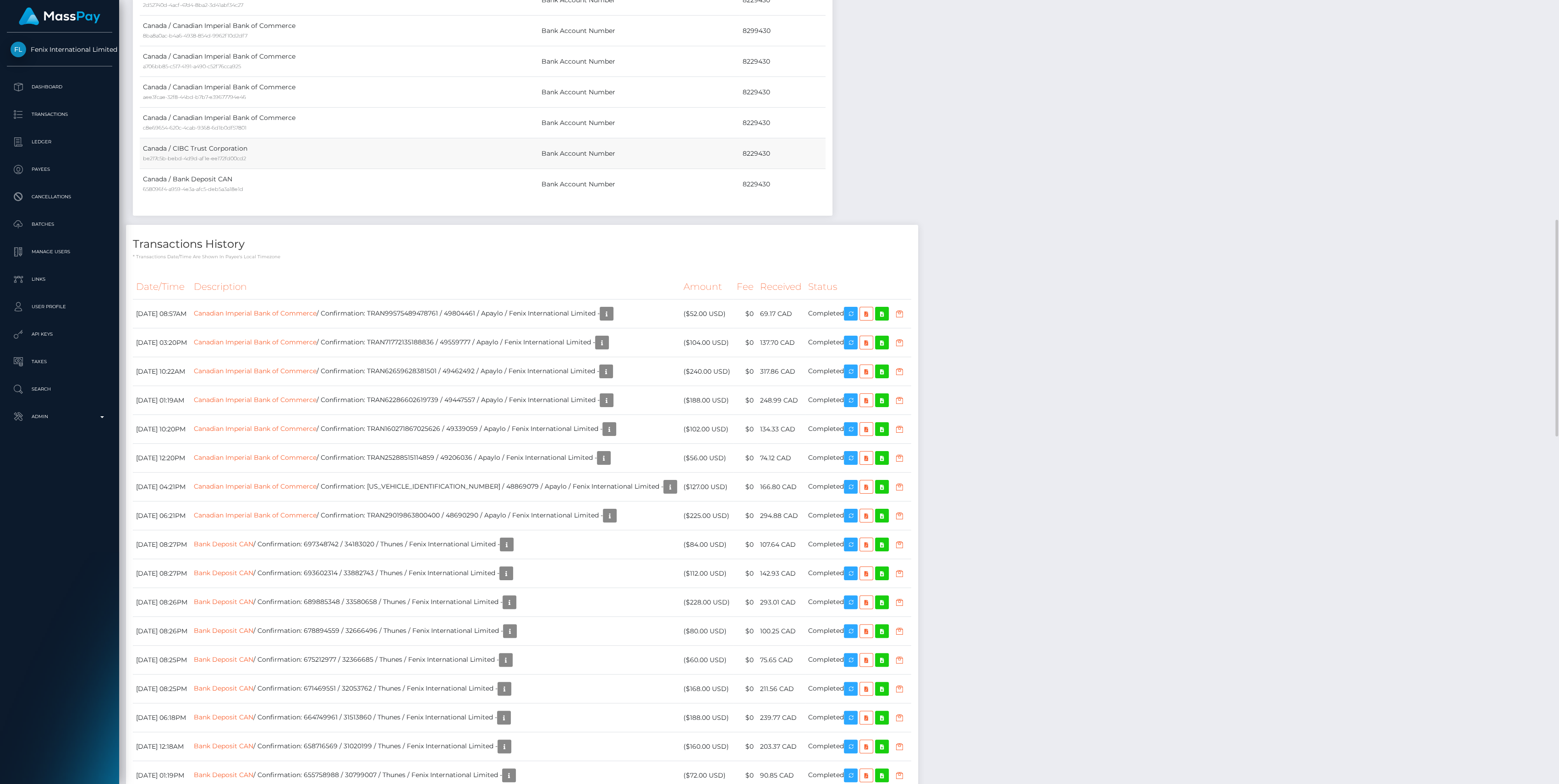
scroll to position [488, 0]
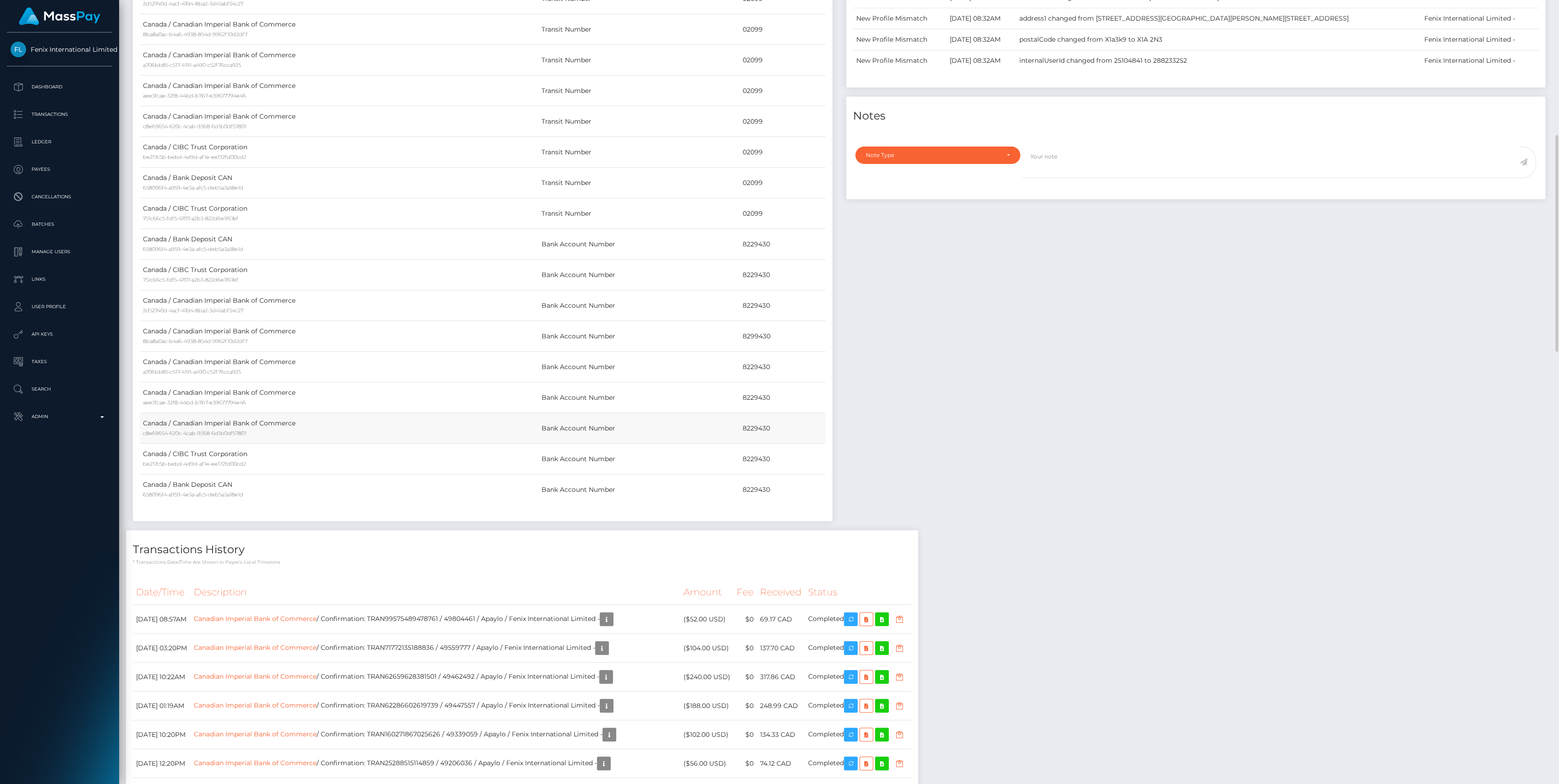
drag, startPoint x: 493, startPoint y: 442, endPoint x: 493, endPoint y: 436, distance: 6.0
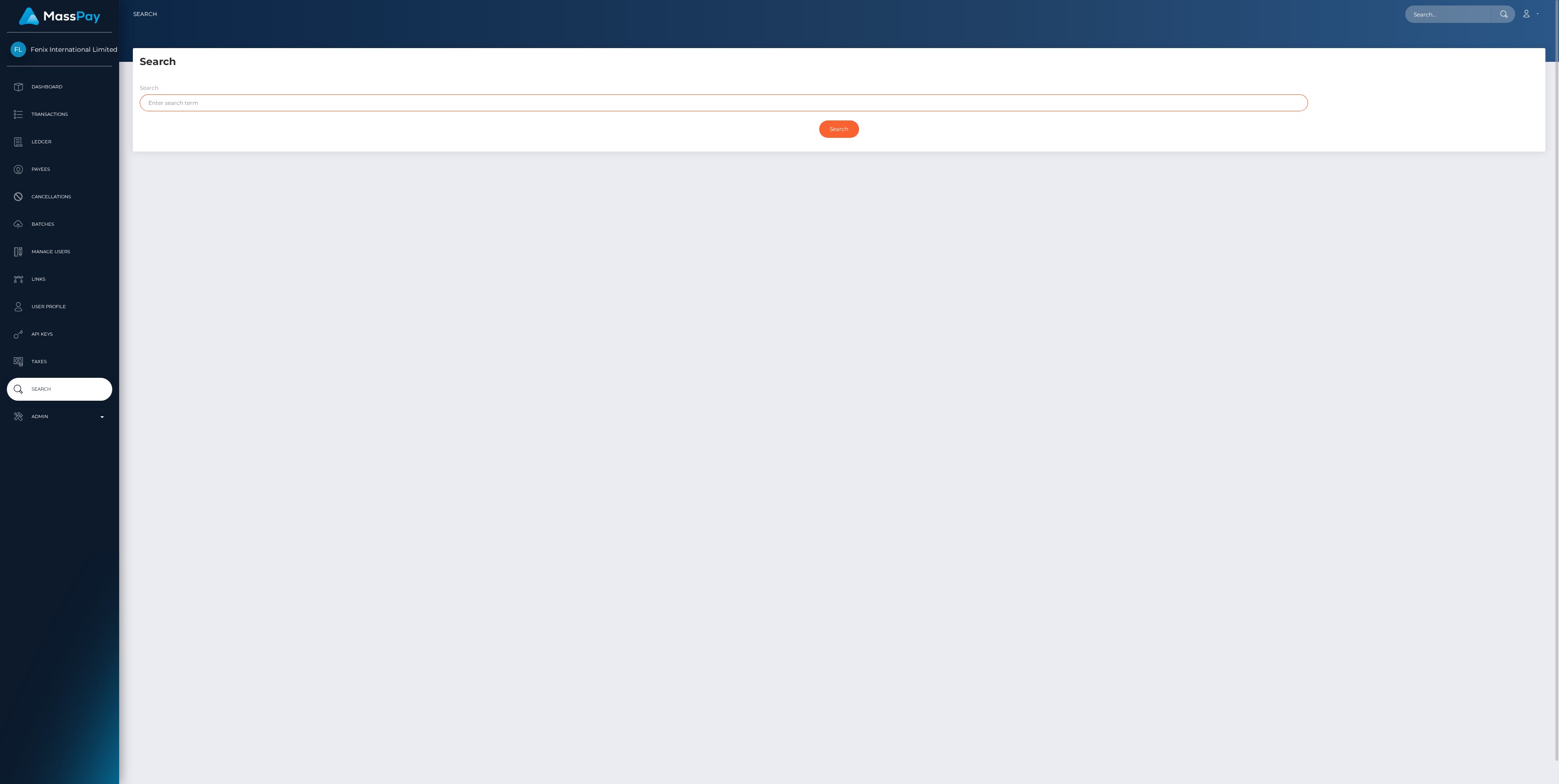
click at [232, 104] on input "text" at bounding box center [724, 103] width 1168 height 17
type input "paris"
click at [856, 128] on input "Search" at bounding box center [839, 129] width 40 height 18
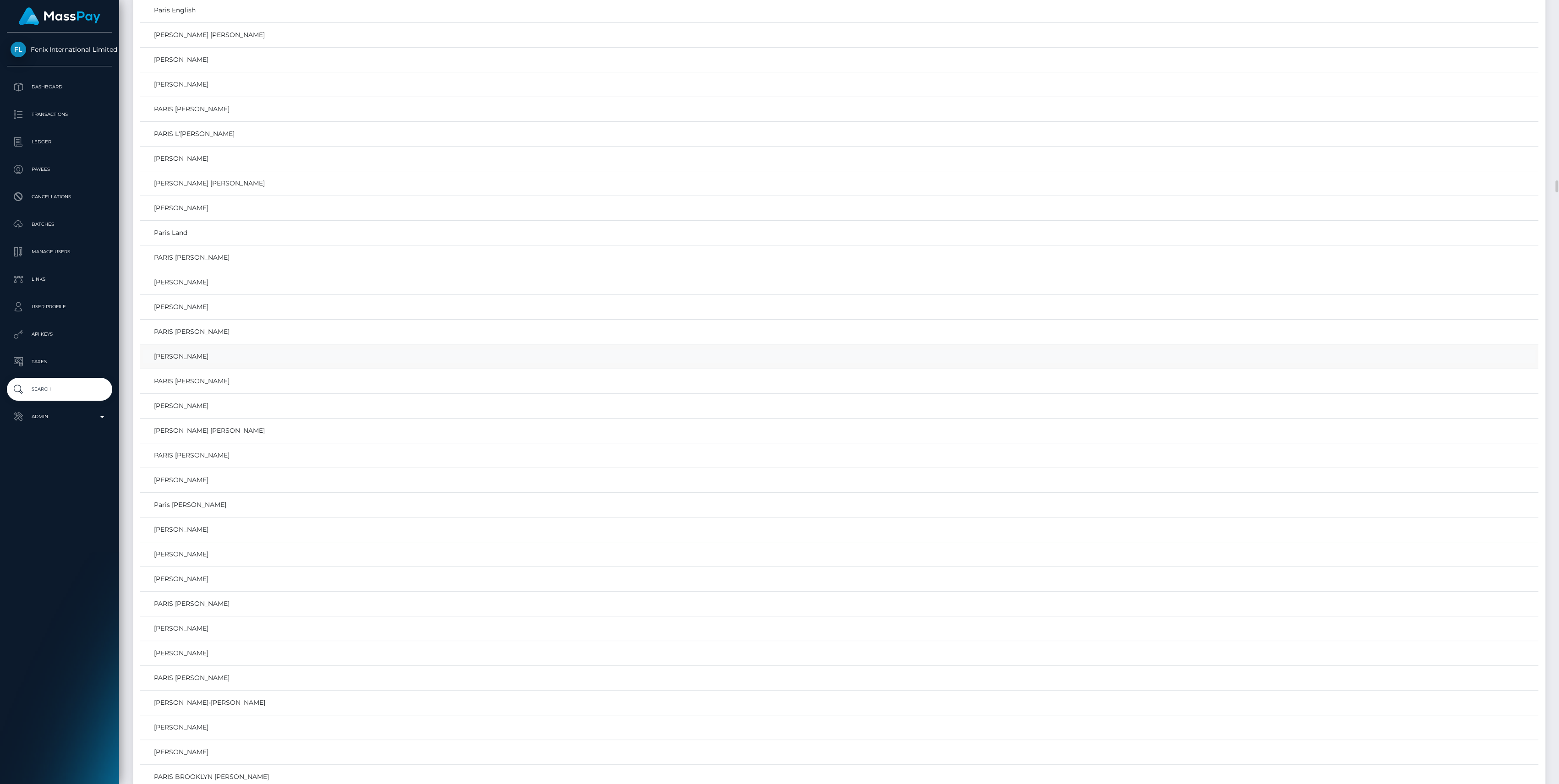
scroll to position [3847, 0]
drag, startPoint x: 212, startPoint y: 429, endPoint x: 201, endPoint y: 441, distance: 16.3
click at [82, 417] on p "Admin" at bounding box center [59, 416] width 98 height 14
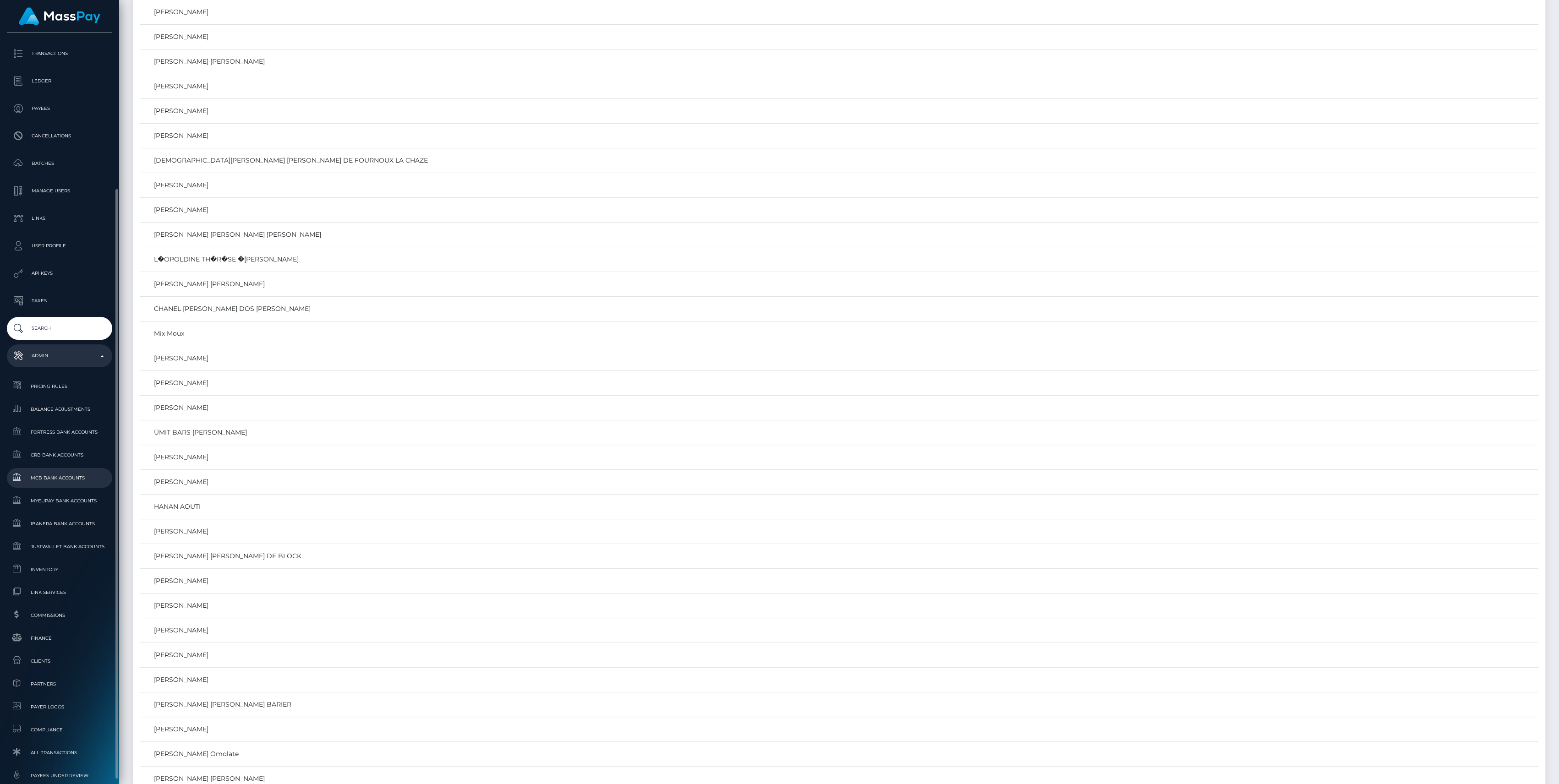
scroll to position [122, 0]
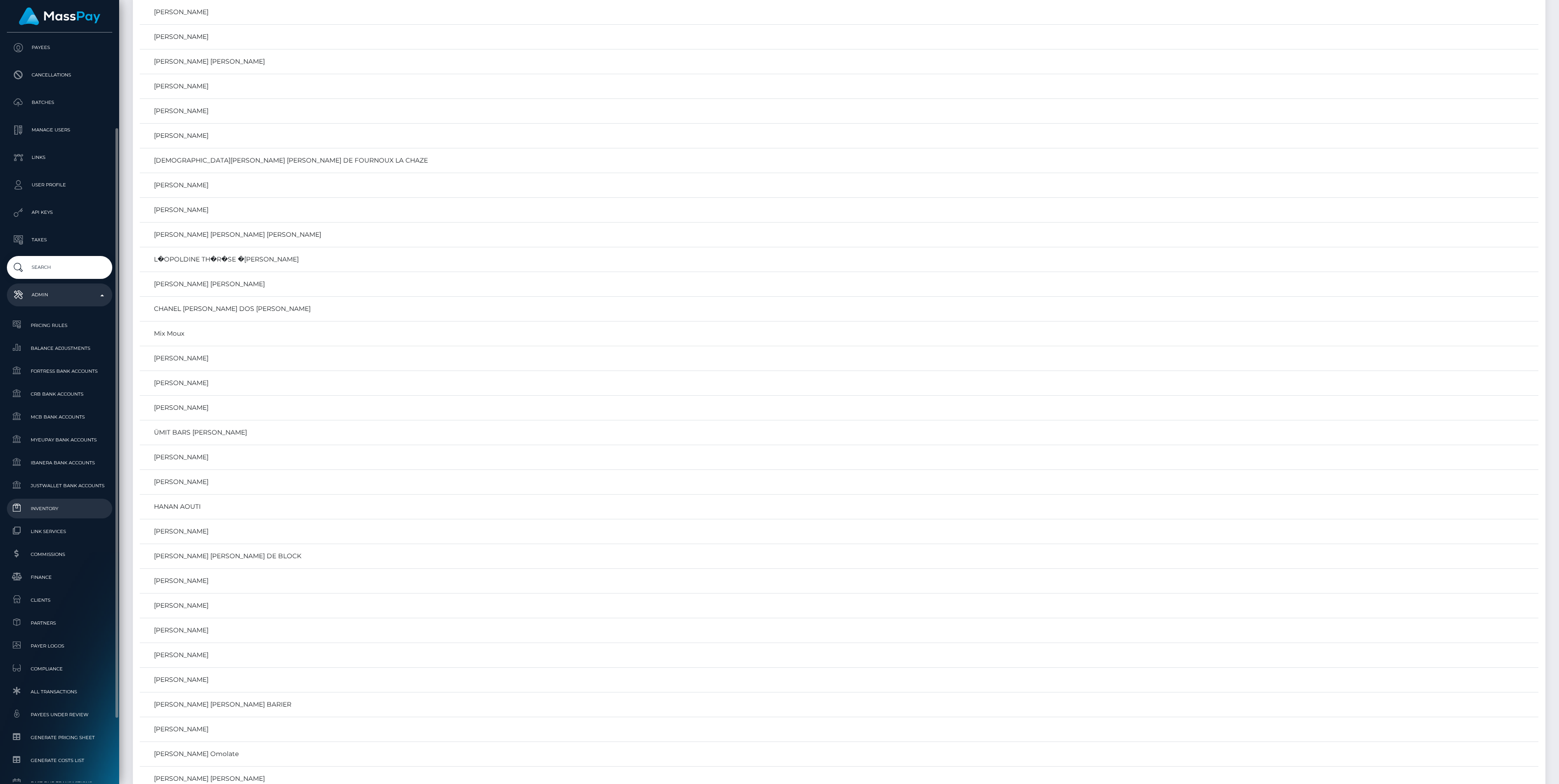
click at [56, 512] on span "Inventory" at bounding box center [59, 508] width 98 height 10
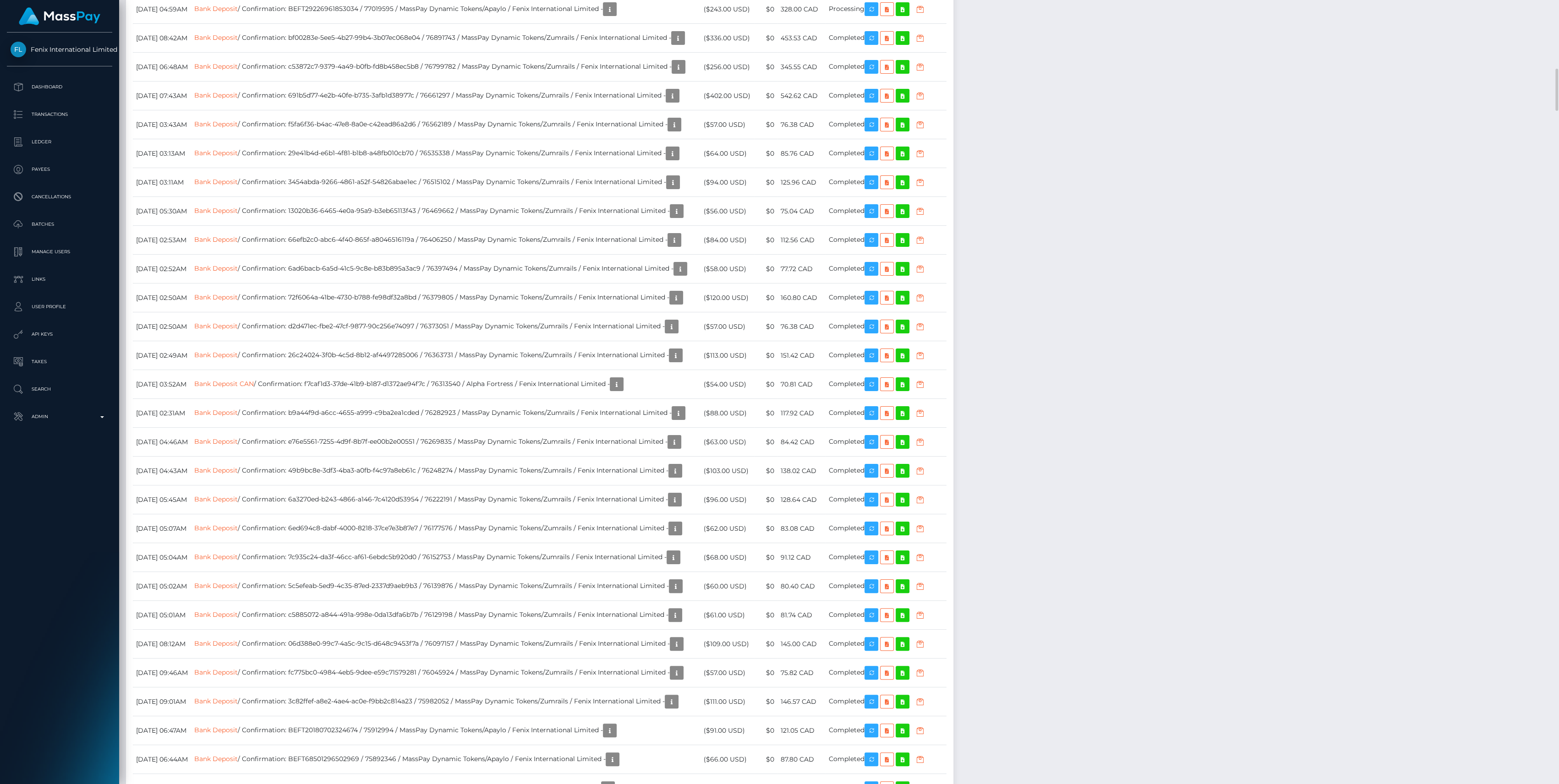
scroll to position [855, 0]
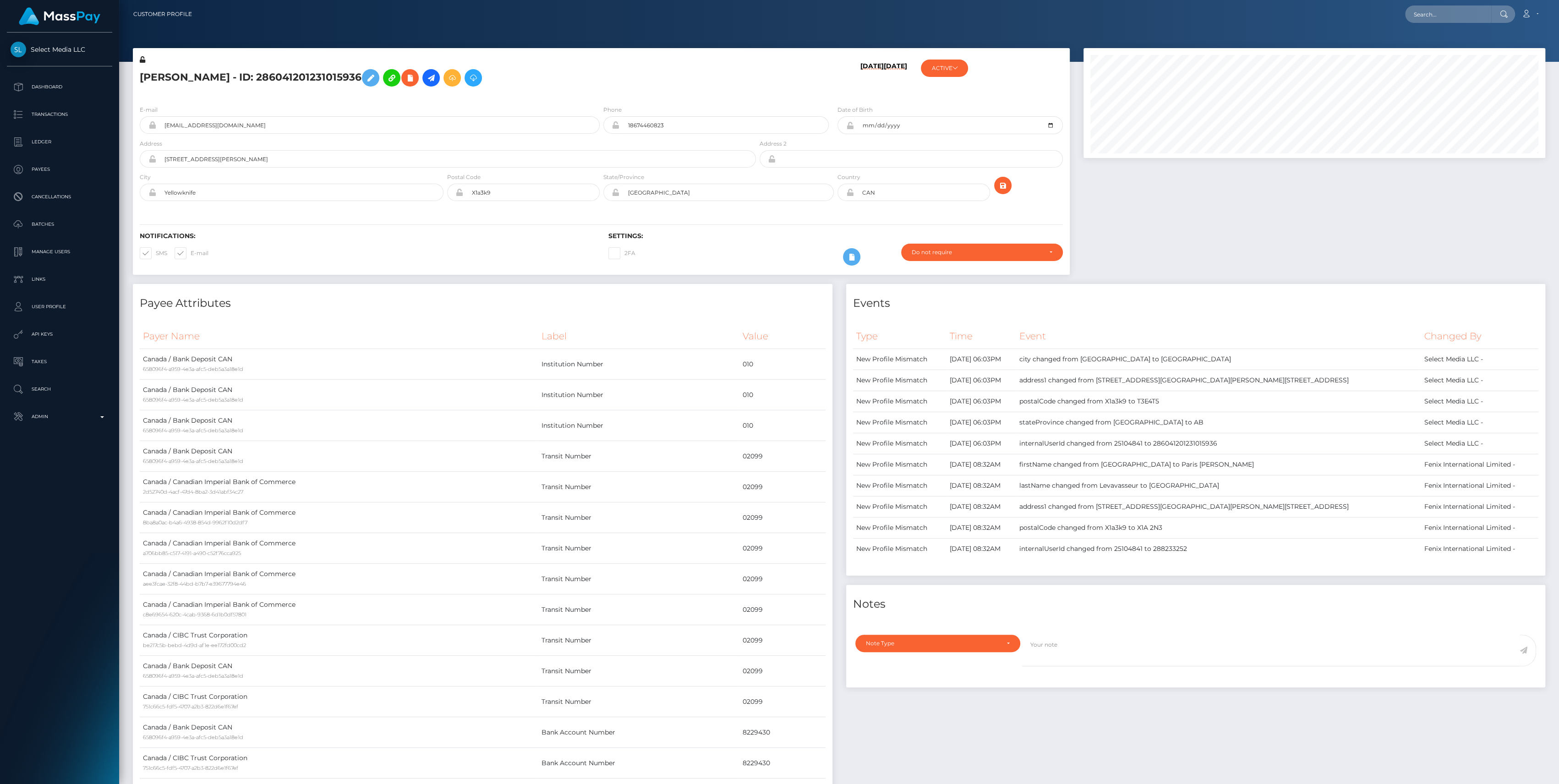
scroll to position [110, 462]
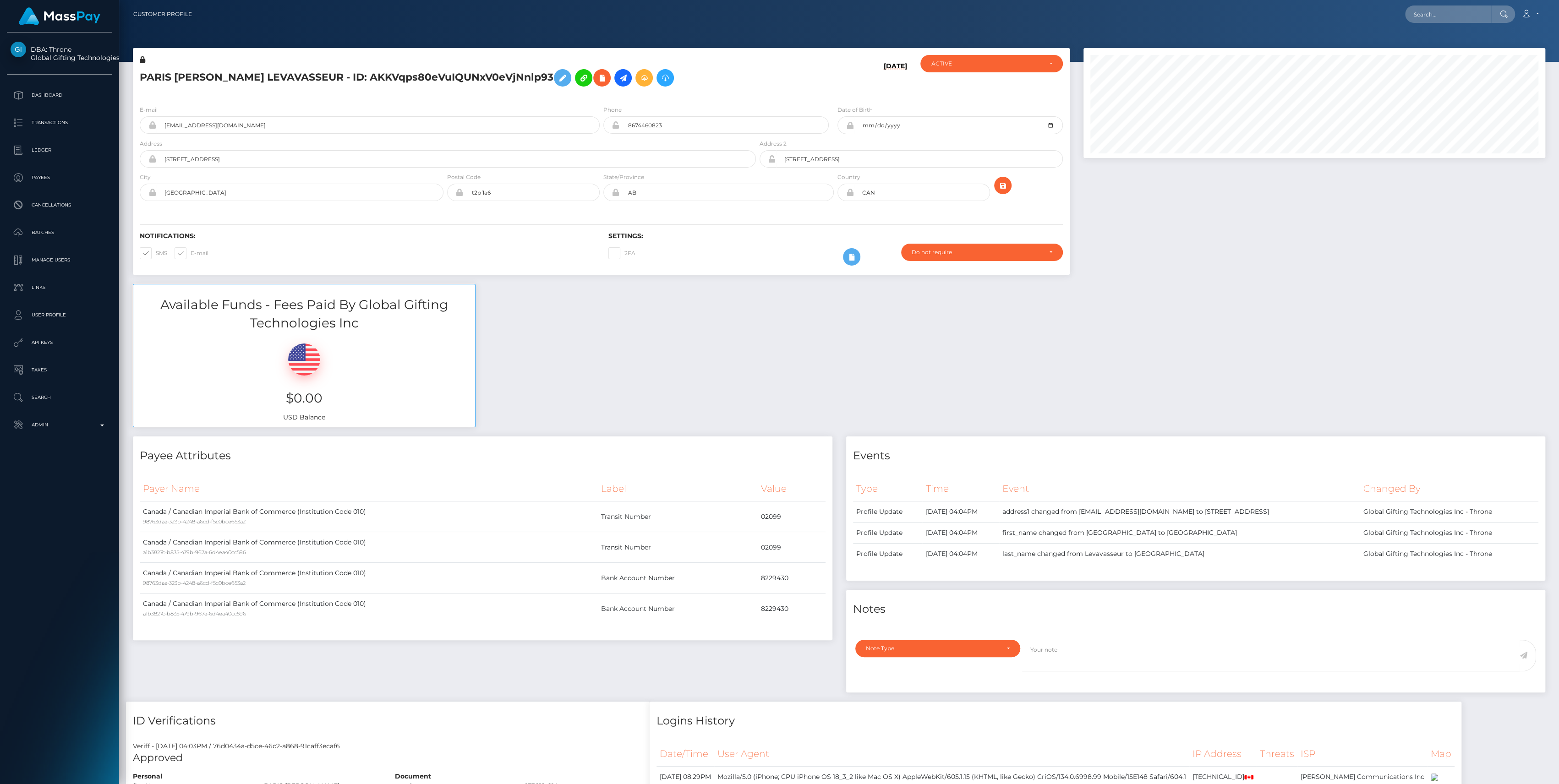
scroll to position [110, 462]
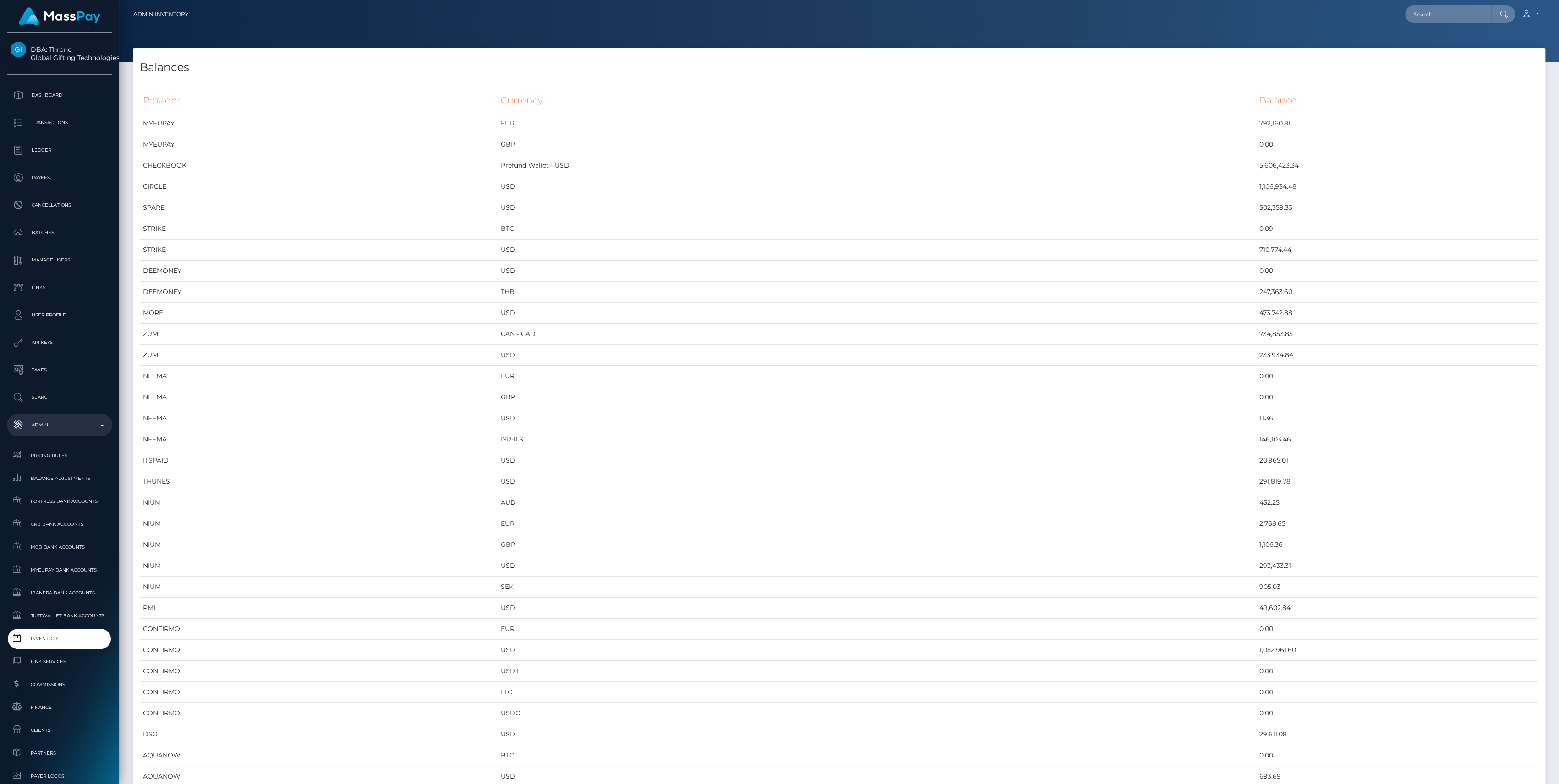
scroll to position [4144, 1412]
